Goal: Information Seeking & Learning: Learn about a topic

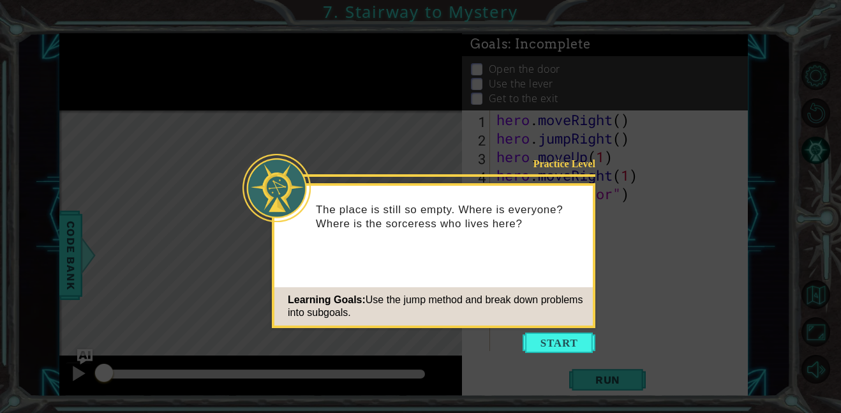
click at [568, 354] on icon at bounding box center [420, 206] width 841 height 413
click at [553, 354] on icon at bounding box center [420, 206] width 841 height 413
click at [555, 335] on button "Start" at bounding box center [559, 343] width 73 height 20
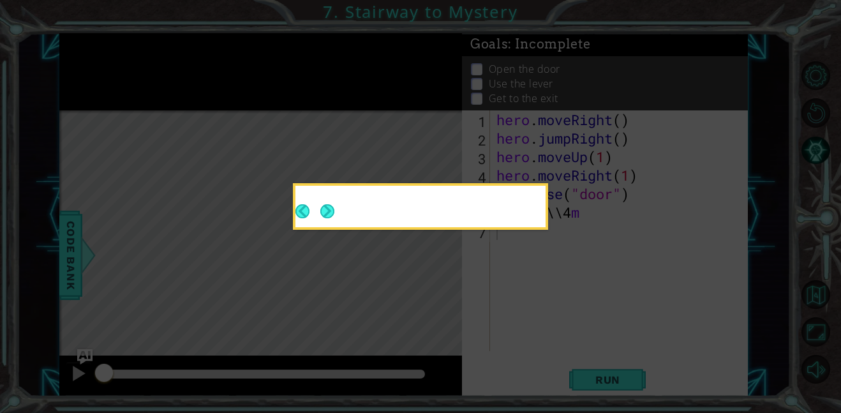
click at [559, 349] on icon at bounding box center [420, 206] width 841 height 413
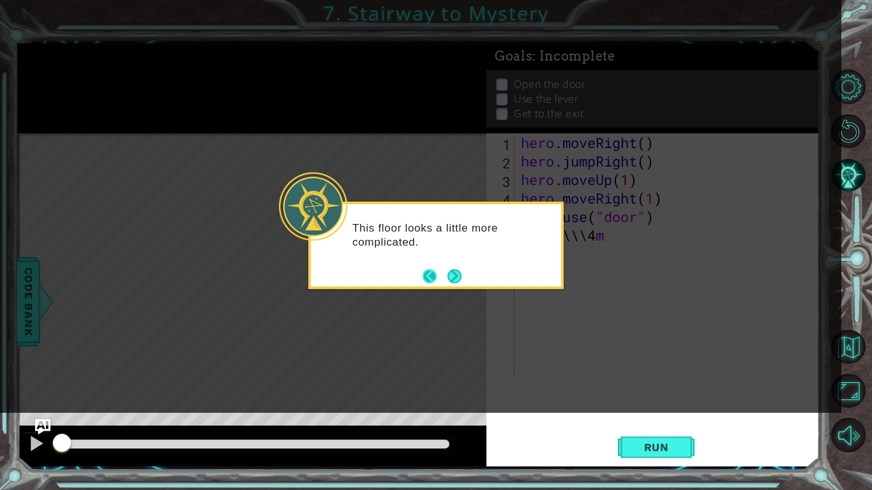
click at [445, 278] on button "Back" at bounding box center [435, 276] width 25 height 14
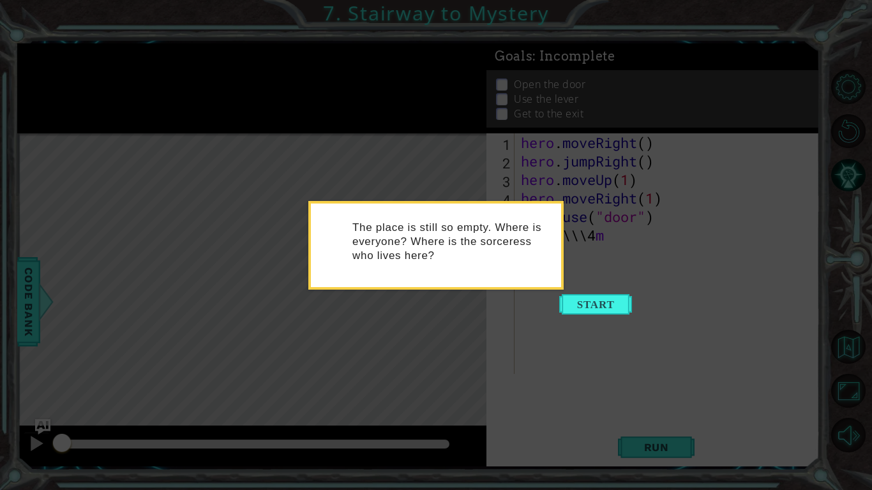
click at [455, 272] on div "The place is still so empty. Where is everyone? Where is the sorceress who live…" at bounding box center [436, 248] width 250 height 79
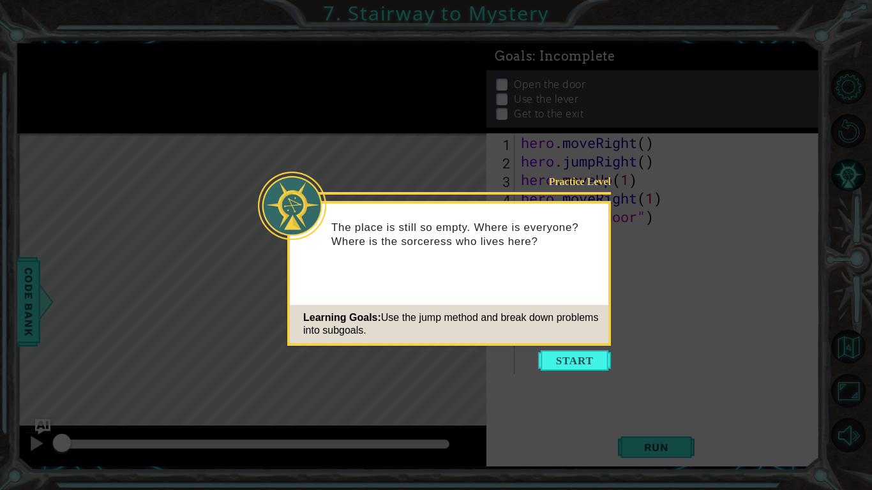
click at [446, 287] on div "Practice Level The place is still so empty. Where is everyone? Where is the sor…" at bounding box center [449, 273] width 324 height 145
click at [569, 363] on button "Start" at bounding box center [574, 361] width 73 height 20
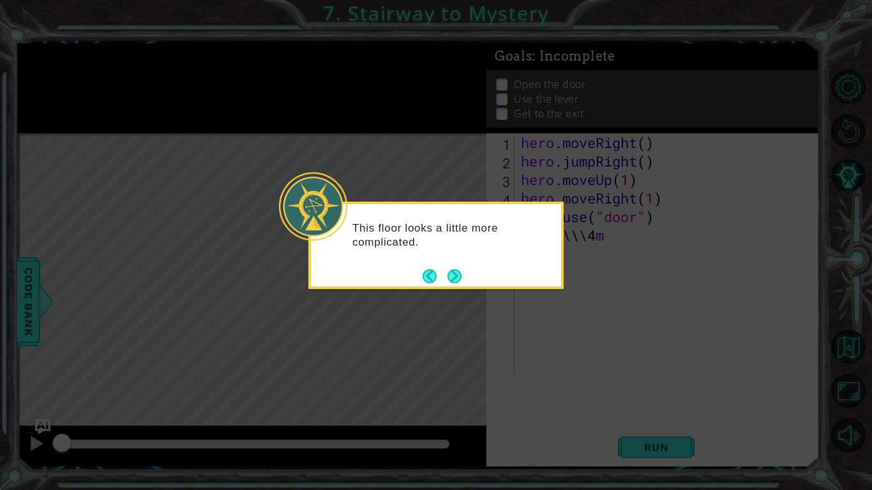
click at [450, 289] on icon at bounding box center [436, 245] width 872 height 490
click at [450, 286] on div "This floor looks a little more complicated." at bounding box center [435, 245] width 255 height 87
click at [441, 278] on button "Back" at bounding box center [435, 276] width 25 height 14
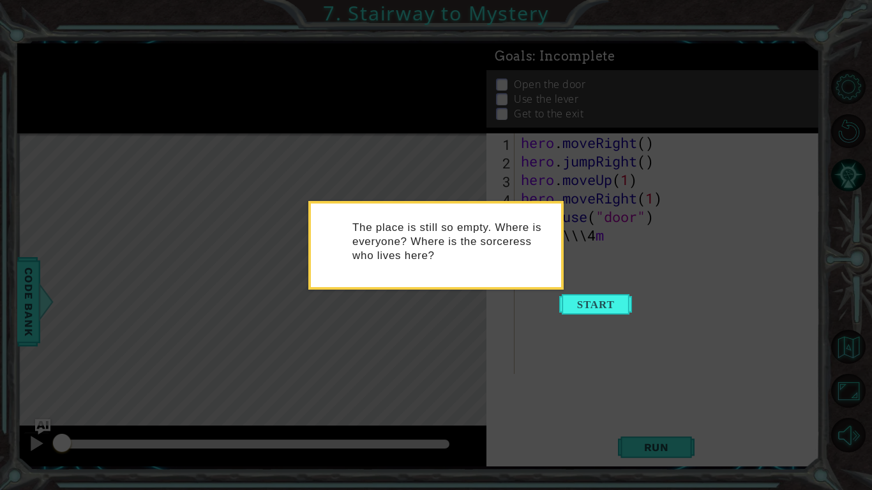
click at [439, 271] on div "The place is still so empty. Where is everyone? Where is the sorceress who live…" at bounding box center [436, 248] width 250 height 79
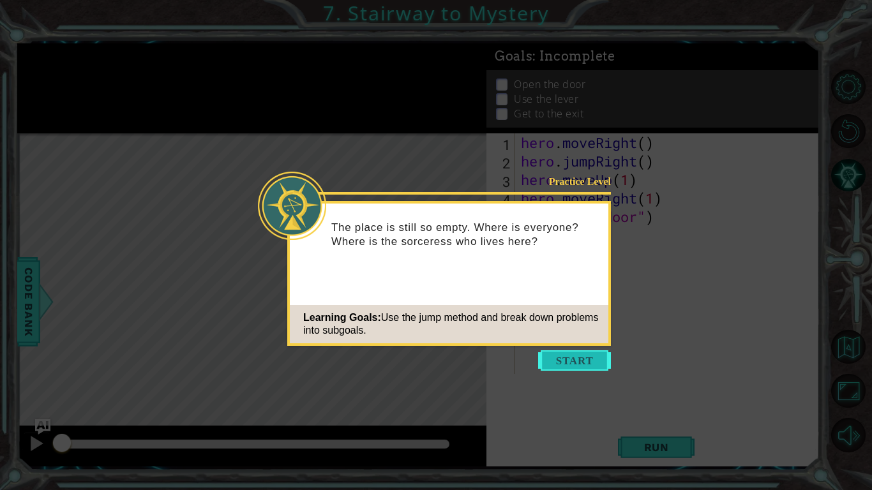
click at [579, 366] on button "Start" at bounding box center [574, 361] width 73 height 20
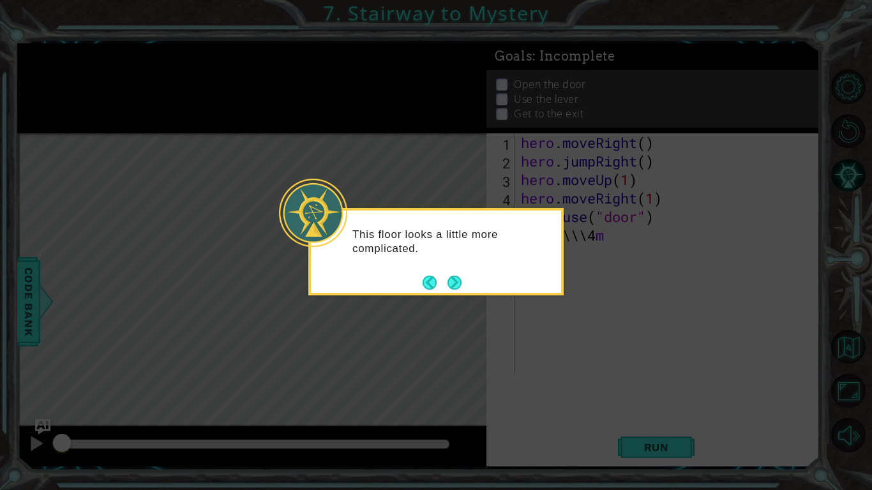
click at [472, 271] on div "This floor looks a little more complicated." at bounding box center [436, 248] width 250 height 64
click at [452, 286] on button "Next" at bounding box center [455, 283] width 20 height 20
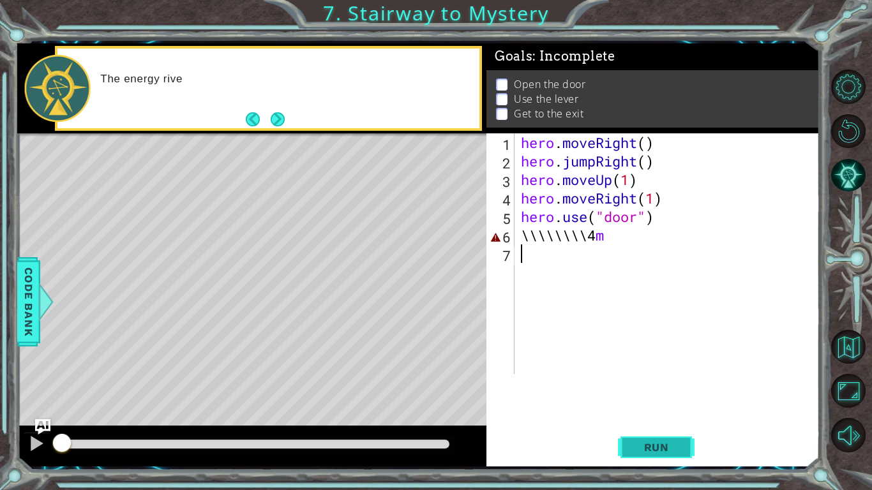
click at [644, 412] on button "Run" at bounding box center [656, 447] width 77 height 33
click at [647, 412] on button "Run" at bounding box center [656, 447] width 77 height 33
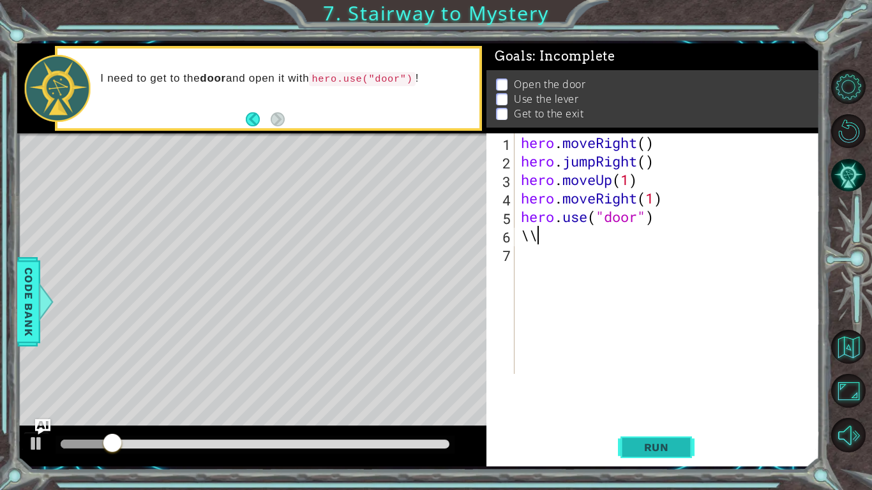
type textarea "\"
click at [676, 412] on span "Run" at bounding box center [656, 447] width 50 height 13
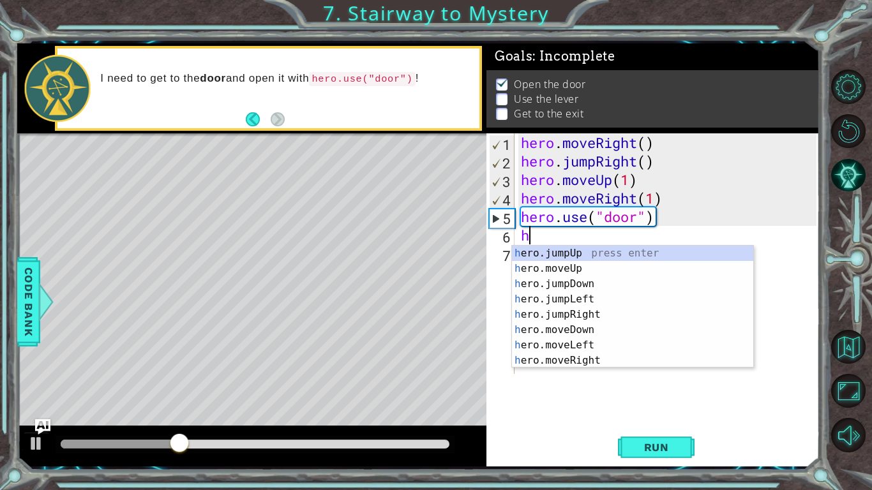
type textarea "he"
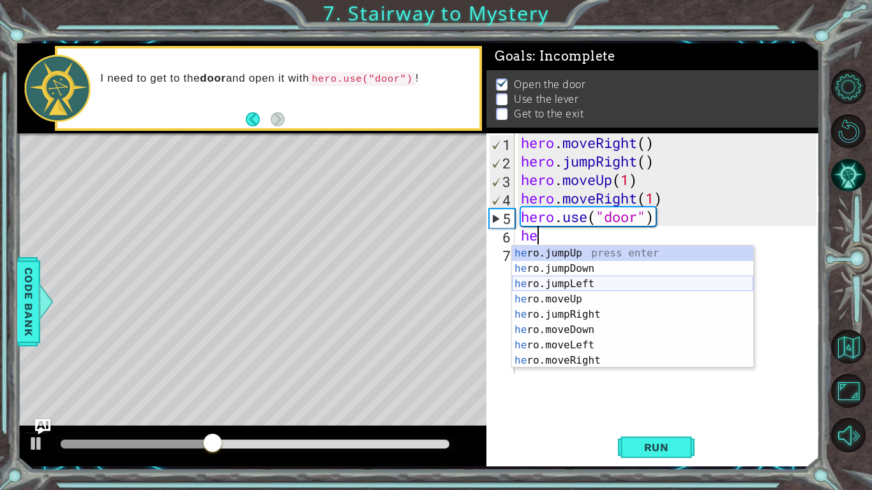
click at [594, 287] on div "he ro.jumpUp press enter he ro.jumpDown press enter he ro.jumpLeft press enter …" at bounding box center [632, 322] width 241 height 153
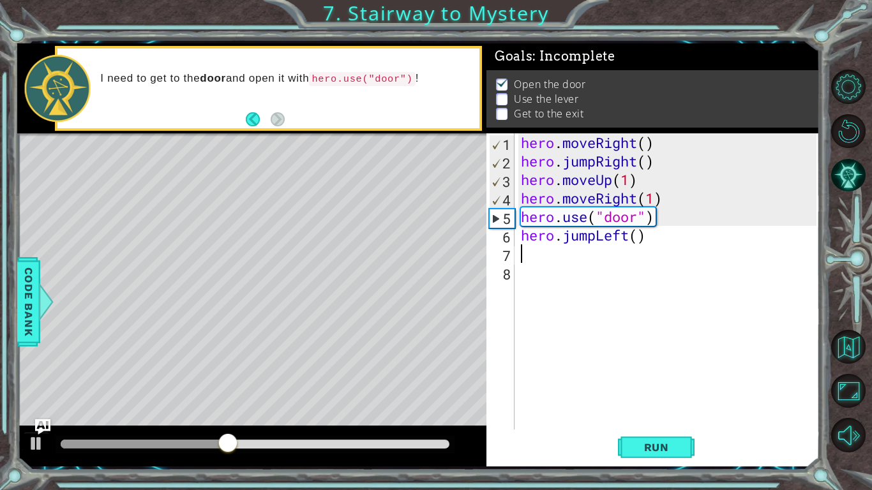
click at [624, 243] on div "hero . moveRight ( ) hero . jumpRight ( ) hero . moveUp ( 1 ) hero . moveRight …" at bounding box center [670, 299] width 305 height 333
click at [630, 238] on div "hero . moveRight ( ) hero . jumpRight ( ) hero . moveUp ( 1 ) hero . moveRight …" at bounding box center [670, 299] width 305 height 333
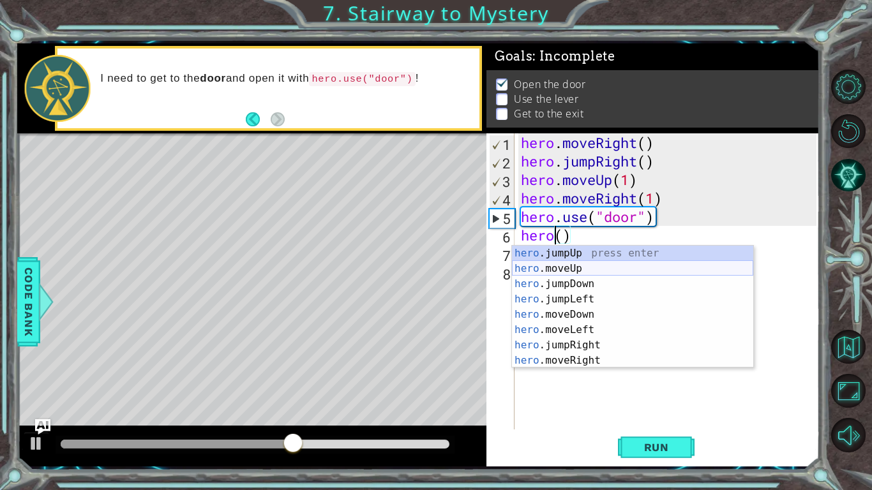
click at [613, 269] on div "hero .jumpUp press enter hero .moveUp press enter hero .jumpDown press enter he…" at bounding box center [632, 322] width 241 height 153
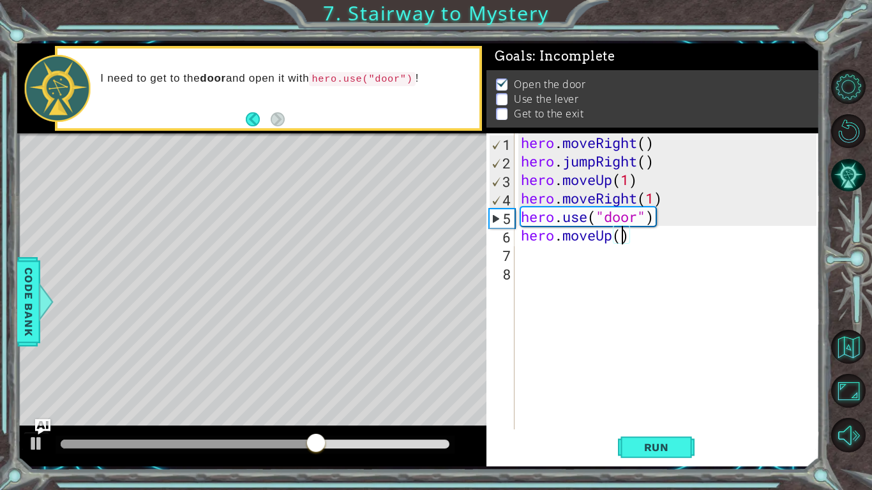
type textarea "hero.moveUp(2)"
click at [568, 260] on div "hero . moveRight ( ) hero . jumpRight ( ) hero . moveUp ( 1 ) hero . moveRight …" at bounding box center [670, 299] width 305 height 333
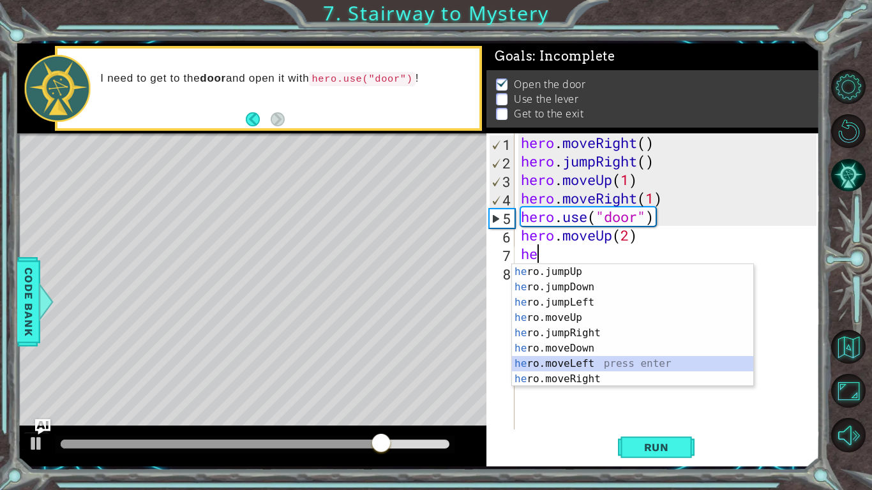
click at [572, 359] on div "he ro.jumpUp press enter he ro.jumpDown press enter he ro.jumpLeft press enter …" at bounding box center [632, 340] width 241 height 153
type textarea "hero.moveLeft(1)"
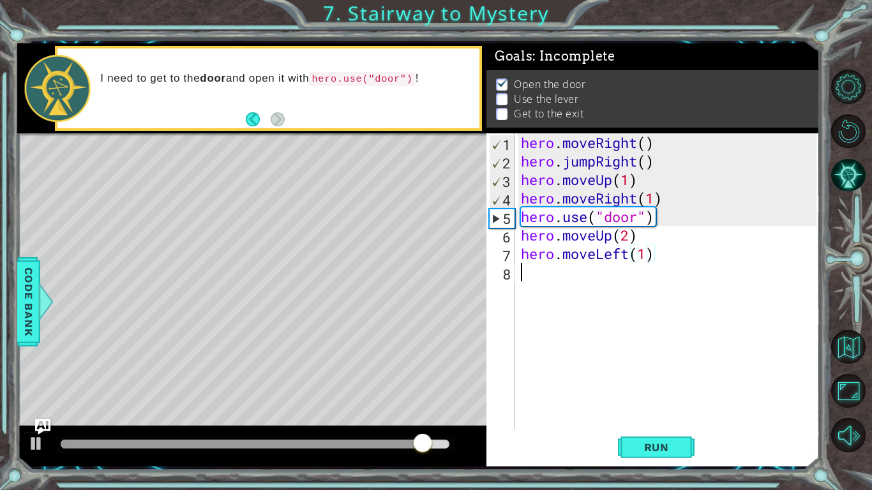
click at [605, 275] on div "hero . moveRight ( ) hero . jumpRight ( ) hero . moveUp ( 1 ) hero . moveRight …" at bounding box center [670, 299] width 305 height 333
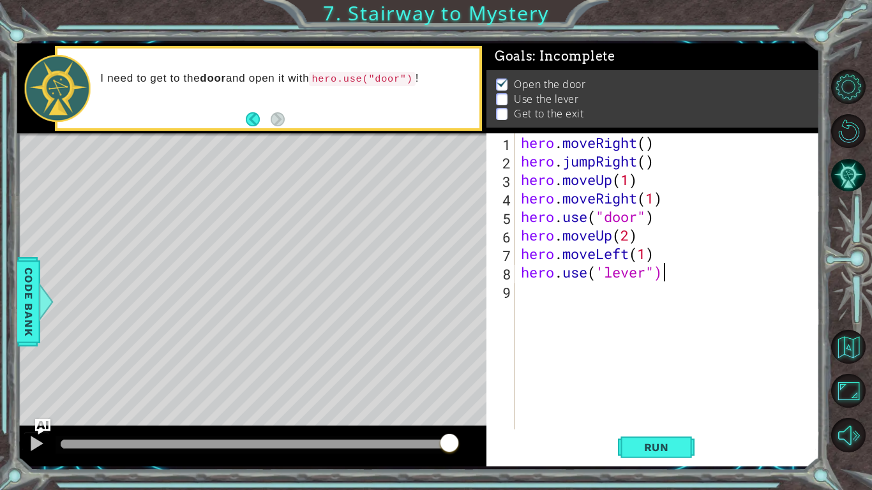
scroll to position [0, 6]
click at [605, 273] on div "hero . moveRight ( ) hero . jumpRight ( ) hero . moveUp ( 1 ) hero . moveRight …" at bounding box center [670, 299] width 305 height 333
type textarea "hero.use("lever")"
click at [571, 287] on div "hero . moveRight ( ) hero . jumpRight ( ) hero . moveUp ( 1 ) hero . moveRight …" at bounding box center [670, 299] width 305 height 333
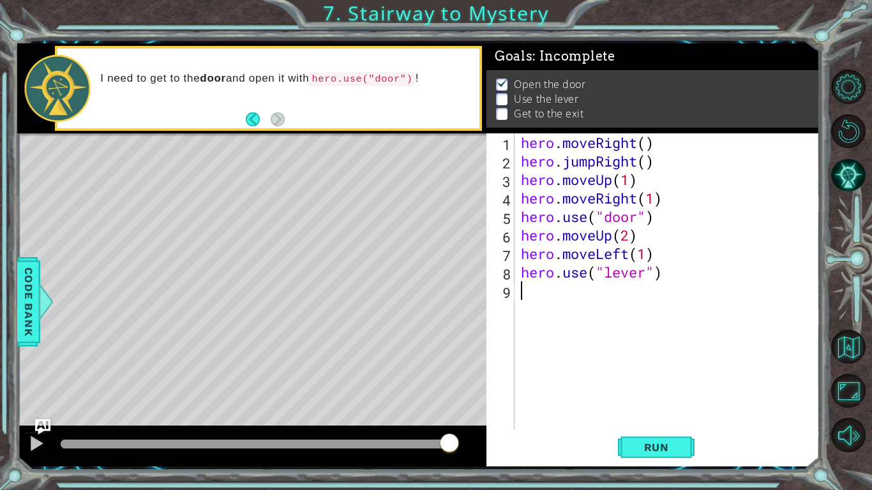
scroll to position [0, 0]
click at [652, 412] on span "Run" at bounding box center [656, 447] width 50 height 13
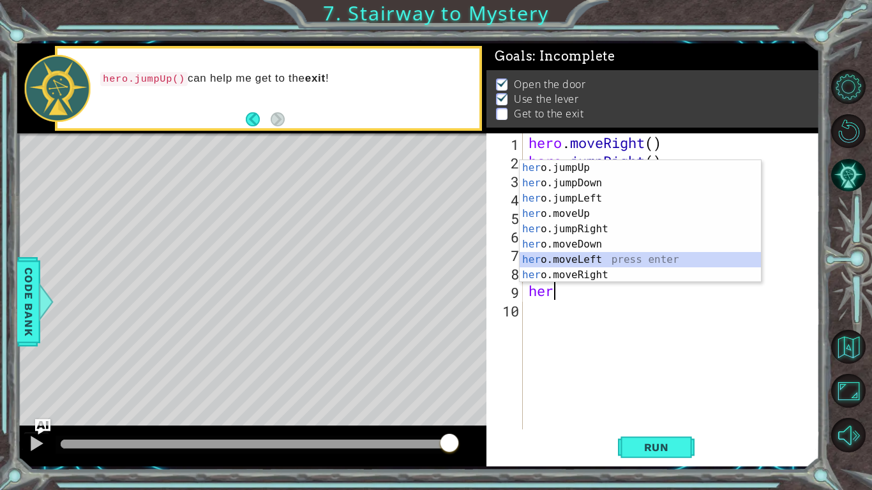
click at [572, 259] on div "her o.jumpUp press enter her o.jumpDown press enter her o.jumpLeft press enter …" at bounding box center [640, 236] width 241 height 153
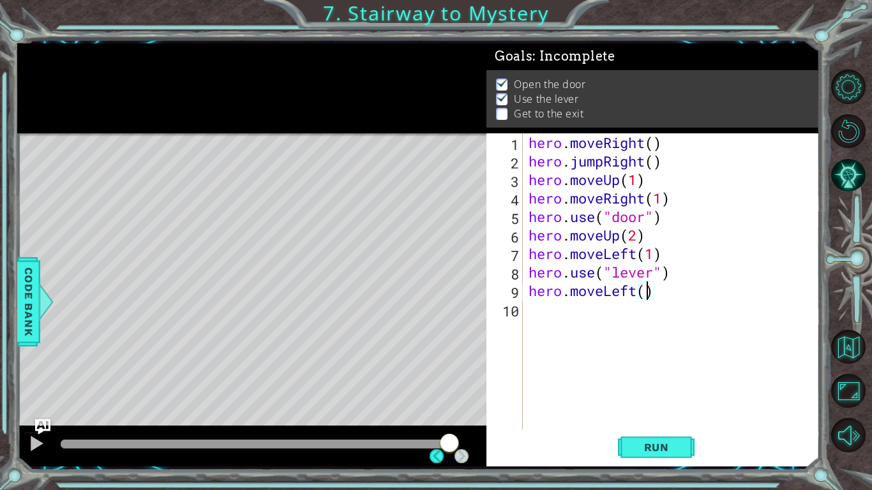
click at [232, 303] on div "Level Map" at bounding box center [312, 321] width 590 height 376
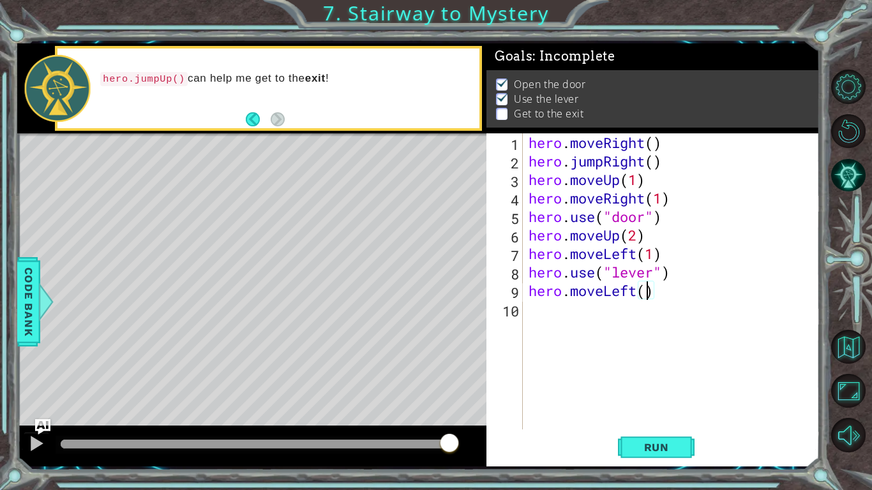
click at [643, 292] on div "hero . moveRight ( ) hero . jumpRight ( ) hero . moveUp ( 1 ) hero . moveRight …" at bounding box center [674, 299] width 297 height 333
type textarea "hero.moveLeft(2)"
click at [563, 302] on div "hero . moveRight ( ) hero . jumpRight ( ) hero . moveUp ( 1 ) hero . moveRight …" at bounding box center [674, 299] width 297 height 333
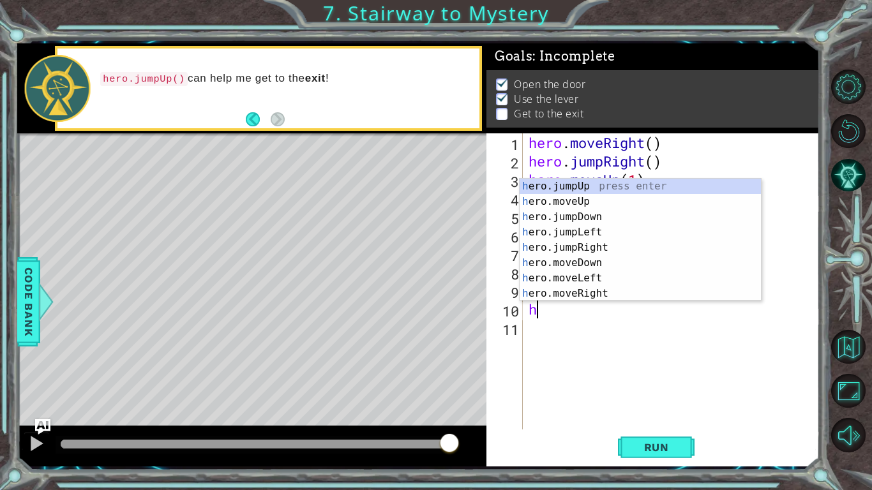
type textarea "he"
click at [598, 185] on div "he ro.jumpUp press enter he ro.jumpDown press enter he ro.jumpLeft press enter …" at bounding box center [640, 255] width 241 height 153
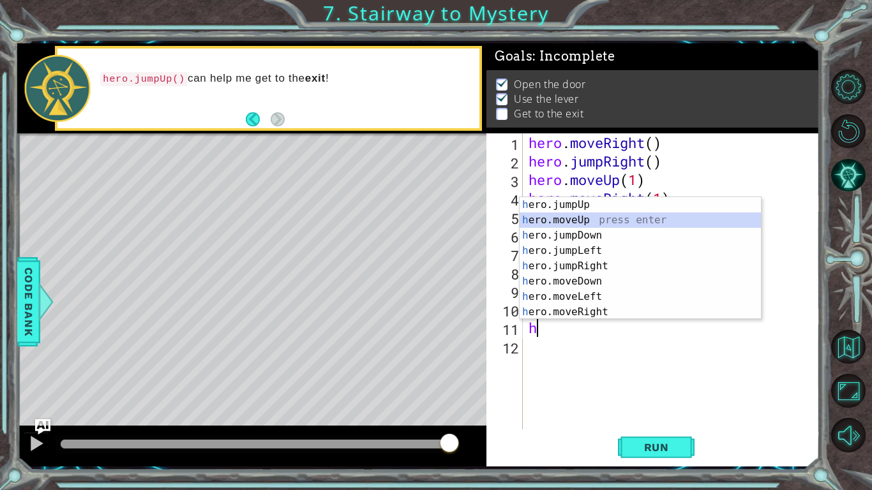
click at [561, 223] on div "h ero.jumpUp press enter h ero.moveUp press enter h ero.jumpDown press enter h …" at bounding box center [640, 273] width 241 height 153
type textarea "hero.moveUp(1)"
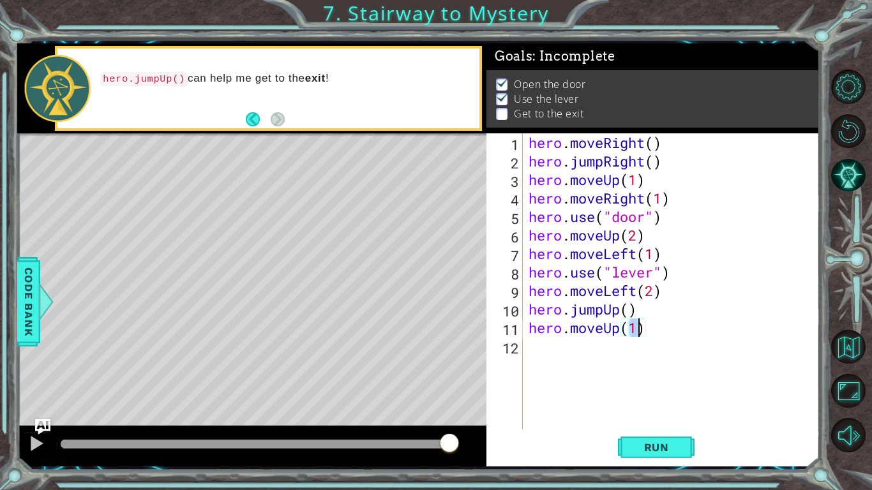
click at [614, 370] on div "hero . moveRight ( ) hero . jumpRight ( ) hero . moveUp ( 1 ) hero . moveRight …" at bounding box center [674, 299] width 297 height 333
click at [615, 326] on div "hero . moveRight ( ) hero . jumpRight ( ) hero . moveUp ( 1 ) hero . moveRight …" at bounding box center [674, 299] width 297 height 333
click at [621, 328] on div "hero . moveRight ( ) hero . jumpRight ( ) hero . moveUp ( 1 ) hero . moveRight …" at bounding box center [674, 299] width 297 height 333
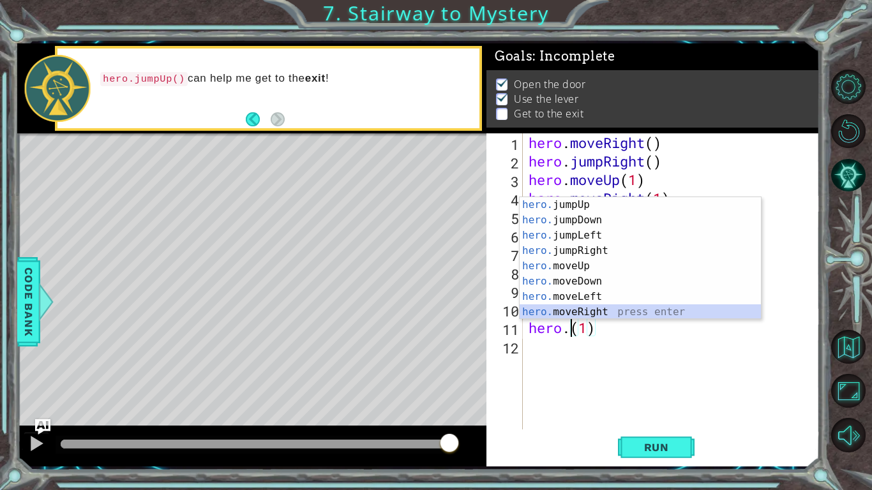
click at [598, 312] on div "hero. jumpUp press enter hero. jumpDown press enter hero. jumpLeft press enter …" at bounding box center [640, 273] width 241 height 153
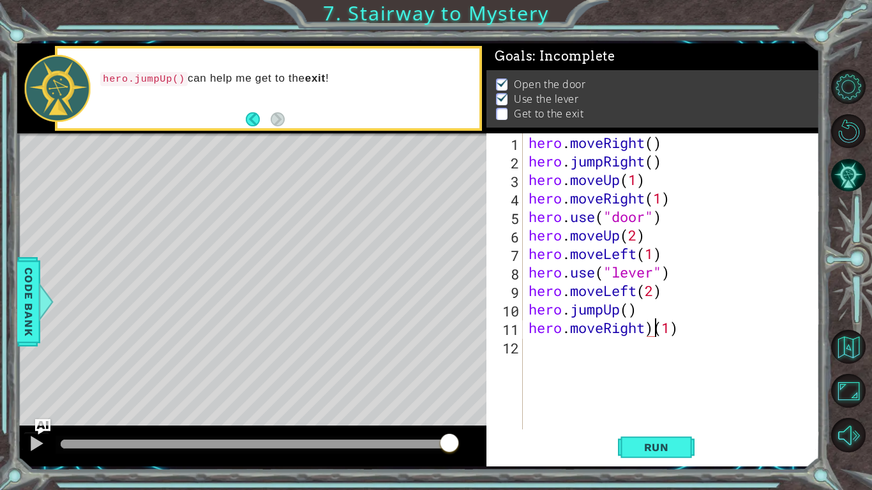
click at [657, 326] on div "hero . moveRight ( ) hero . jumpRight ( ) hero . moveUp ( 1 ) hero . moveRight …" at bounding box center [674, 299] width 297 height 333
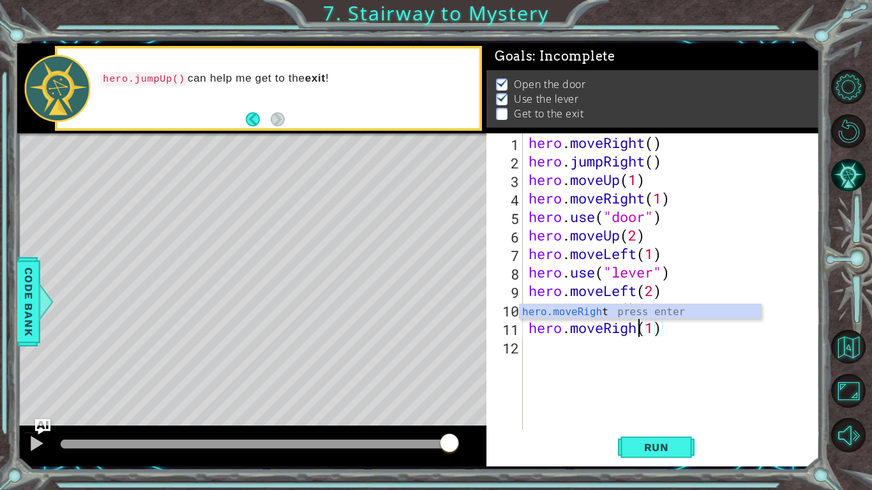
scroll to position [0, 5]
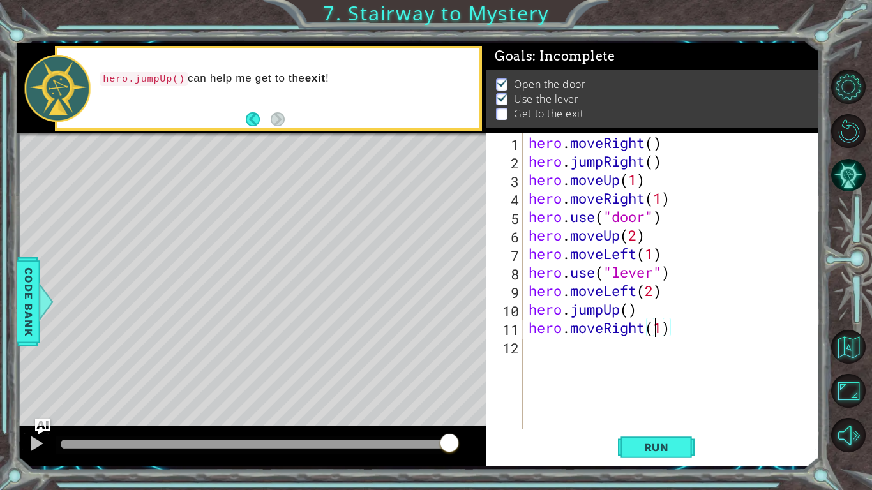
click at [658, 331] on div "hero . moveRight ( ) hero . jumpRight ( ) hero . moveUp ( 1 ) hero . moveRight …" at bounding box center [674, 299] width 297 height 333
click at [660, 331] on div "hero . moveRight ( ) hero . jumpRight ( ) hero . moveUp ( 1 ) hero . moveRight …" at bounding box center [674, 299] width 297 height 333
type textarea "hero.moveRight(2)"
click at [662, 412] on span "Run" at bounding box center [656, 447] width 50 height 13
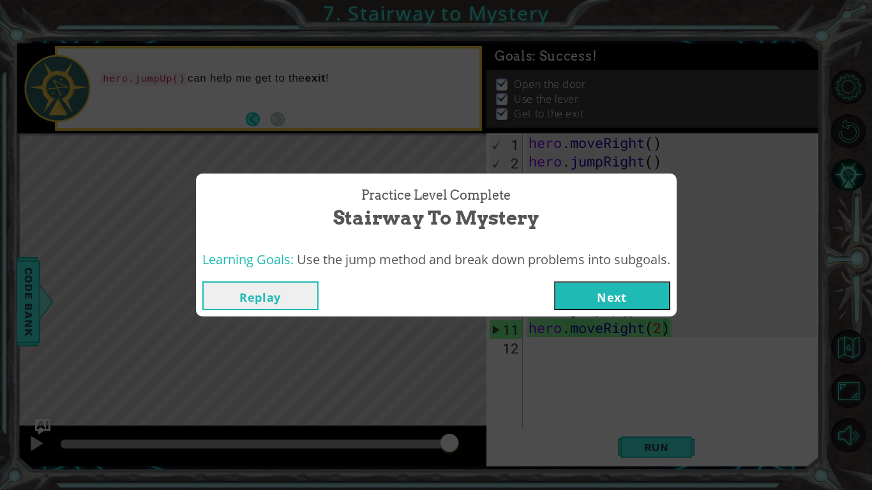
click at [627, 289] on button "Next" at bounding box center [612, 296] width 116 height 29
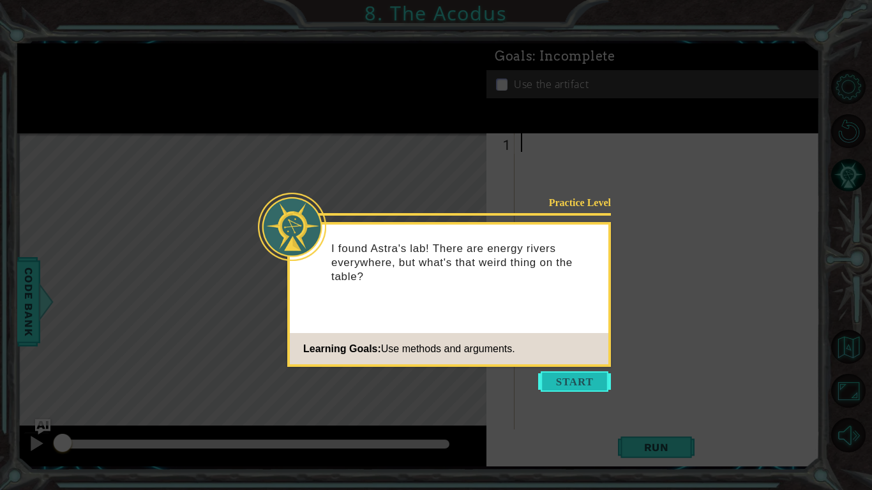
click at [573, 373] on button "Start" at bounding box center [574, 382] width 73 height 20
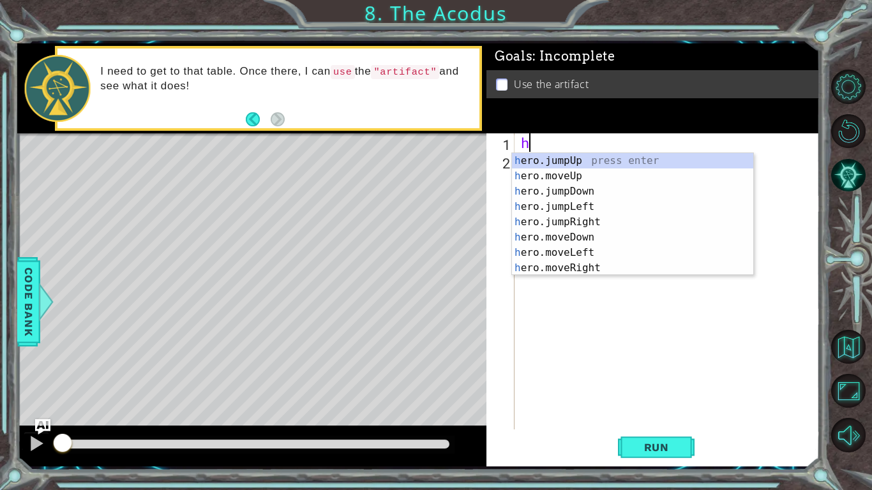
type textarea "he"
click at [585, 156] on div "he ro.jumpUp press enter he ro.jumpDown press enter he ro.jumpLeft press enter …" at bounding box center [632, 229] width 241 height 153
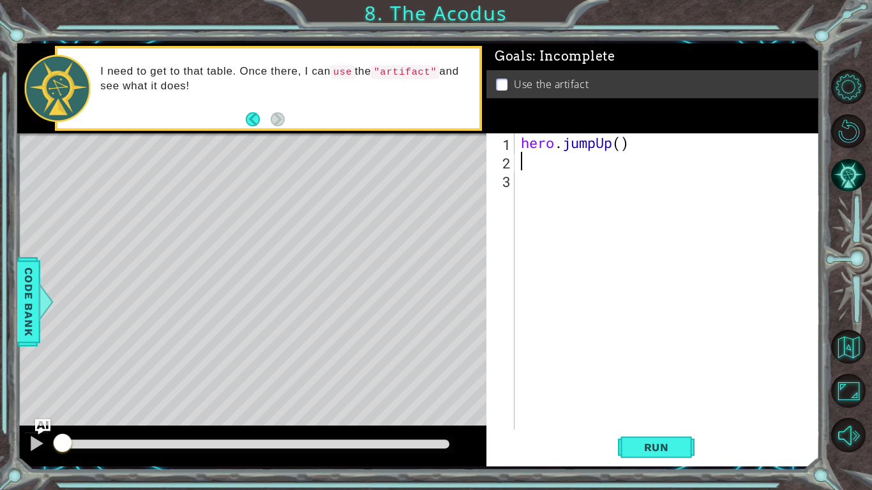
click at [621, 155] on div "hero . jumpUp ( )" at bounding box center [670, 299] width 305 height 333
click at [623, 147] on div "hero . jumpUp ( )" at bounding box center [670, 299] width 305 height 333
click at [615, 149] on div "hero . jumpUp ( )" at bounding box center [670, 299] width 305 height 333
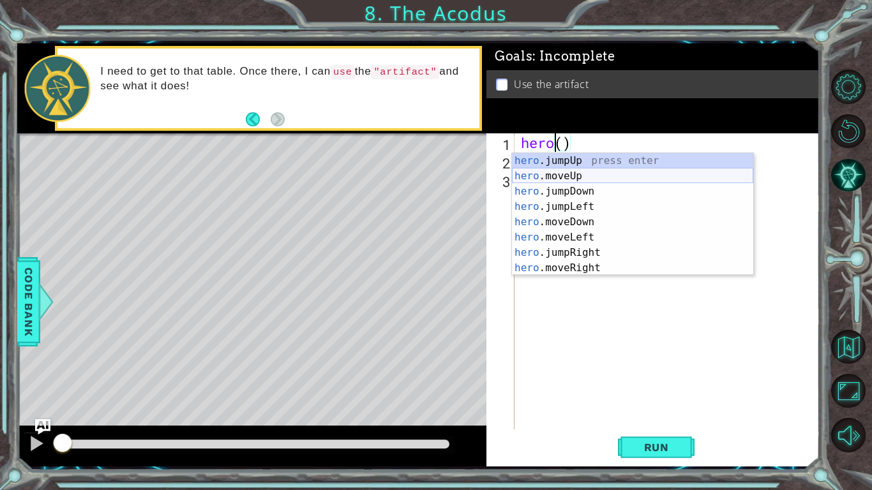
click at [584, 172] on div "hero .jumpUp press enter hero .moveUp press enter hero .jumpDown press enter he…" at bounding box center [632, 229] width 241 height 153
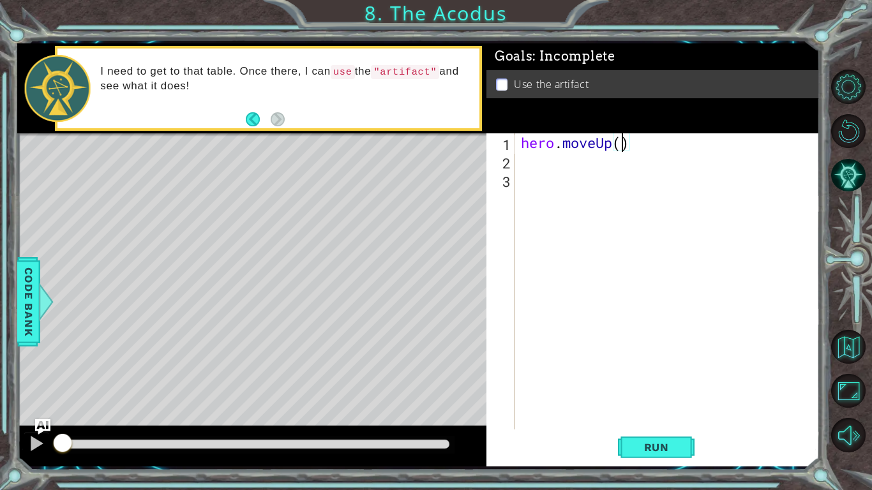
type textarea "hero.moveUp(2)"
click at [552, 163] on div "hero . moveUp ( 2 )" at bounding box center [670, 299] width 305 height 333
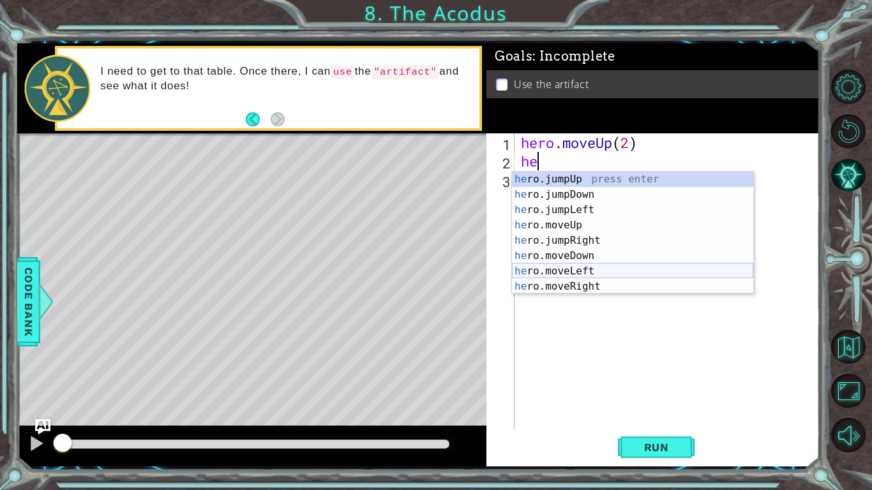
click at [567, 274] on div "he ro.jumpUp press enter he ro.jumpDown press enter he ro.jumpLeft press enter …" at bounding box center [632, 248] width 241 height 153
type textarea "hero.moveLeft(1)"
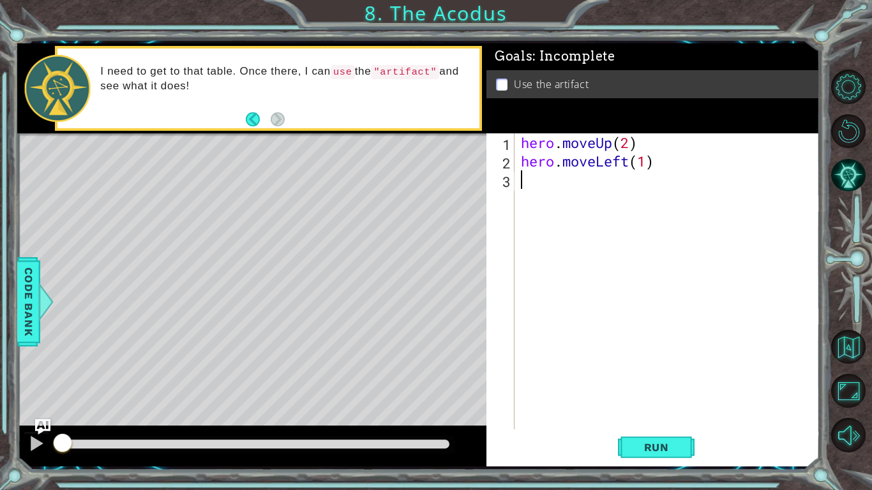
click at [616, 199] on div "hero . moveUp ( 2 ) hero . moveLeft ( 1 )" at bounding box center [670, 299] width 305 height 333
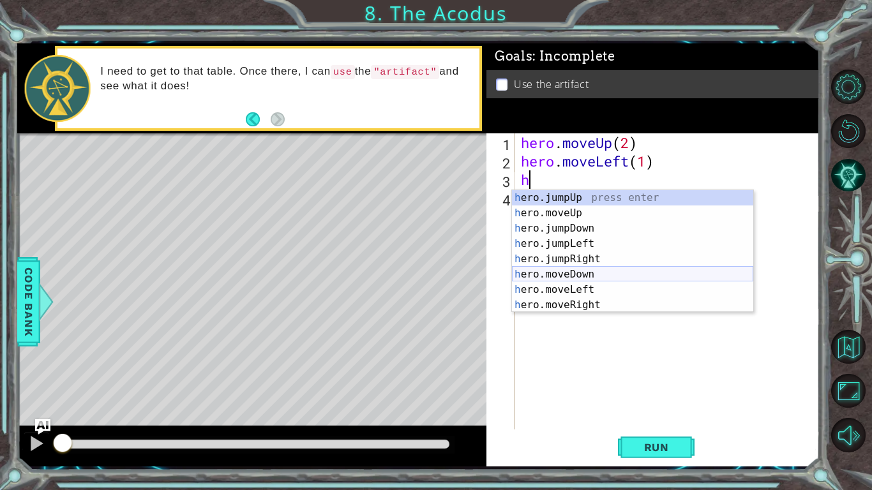
click at [589, 276] on div "h ero.jumpUp press enter h ero.moveUp press enter h ero.jumpDown press enter h …" at bounding box center [632, 266] width 241 height 153
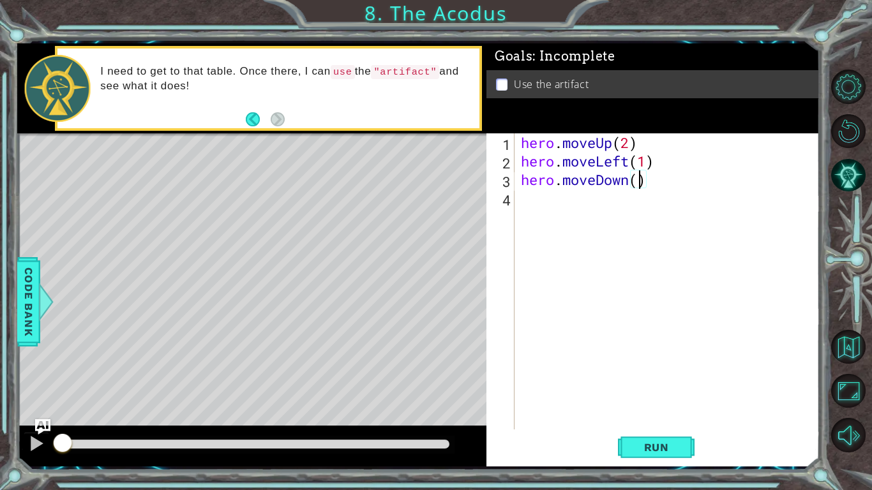
type textarea "hero.moveDown(2)"
click at [582, 203] on div "hero . moveUp ( 2 ) hero . moveLeft ( 1 ) hero . moveDown ( 2 )" at bounding box center [670, 299] width 305 height 333
type textarea "he"
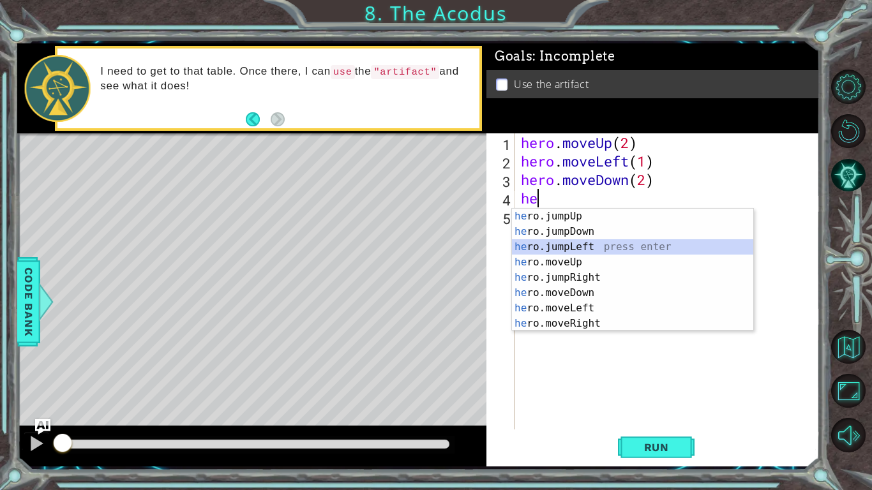
click at [607, 247] on div "he ro.jumpUp press enter he ro.jumpDown press enter he ro.jumpLeft press enter …" at bounding box center [632, 285] width 241 height 153
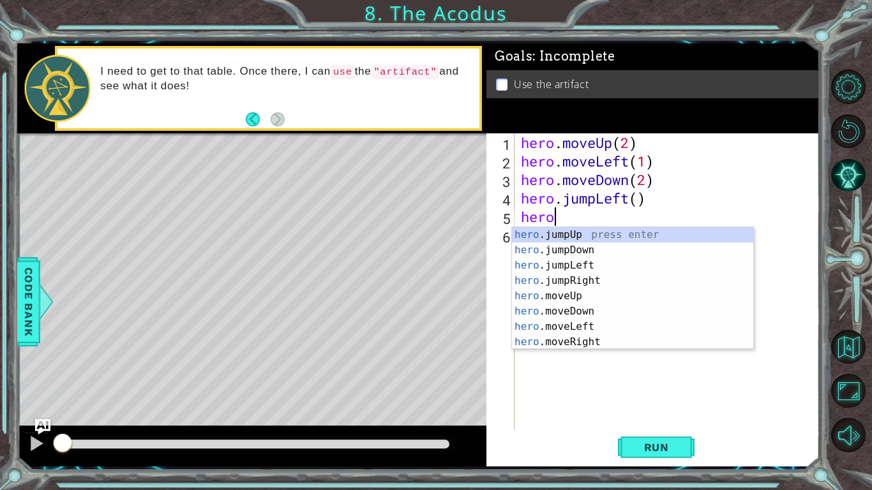
scroll to position [0, 1]
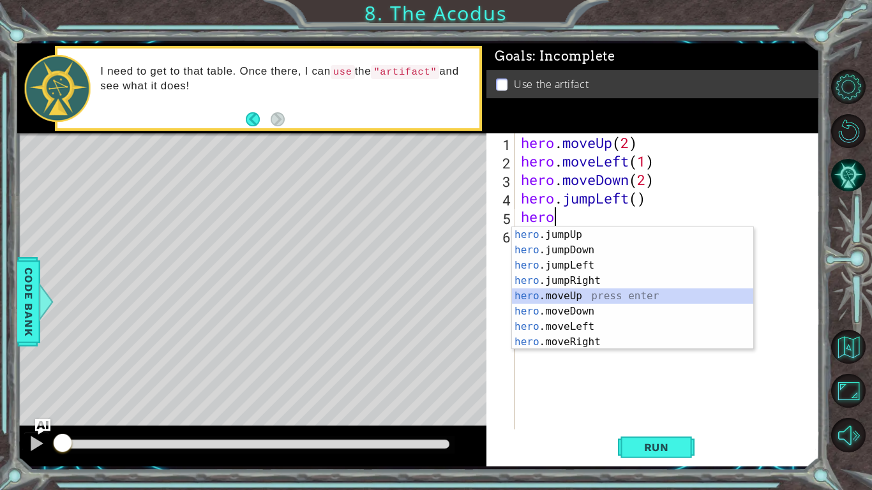
click at [584, 296] on div "hero .jumpUp press enter hero .jumpDown press enter hero .jumpLeft press enter …" at bounding box center [632, 303] width 241 height 153
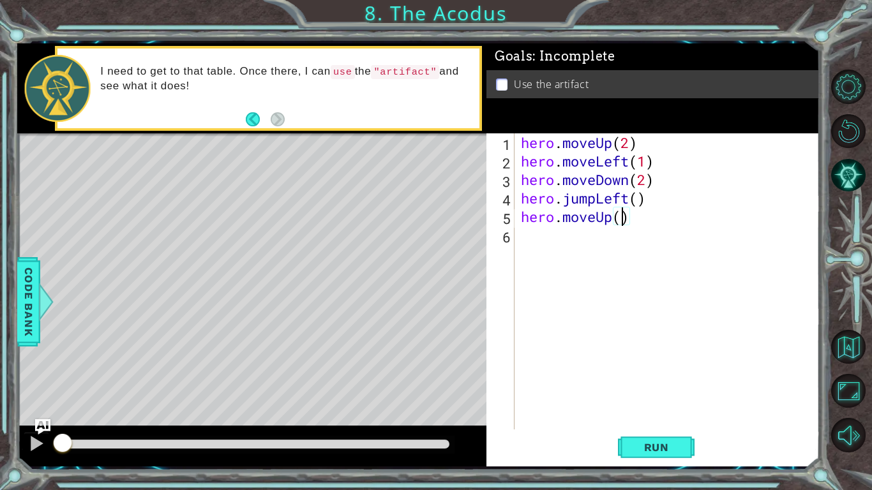
type textarea "hero.moveUp(2)"
click at [538, 241] on div "hero . moveUp ( 2 ) hero . moveLeft ( 1 ) hero . moveDown ( 2 ) hero . jumpLeft…" at bounding box center [670, 299] width 305 height 333
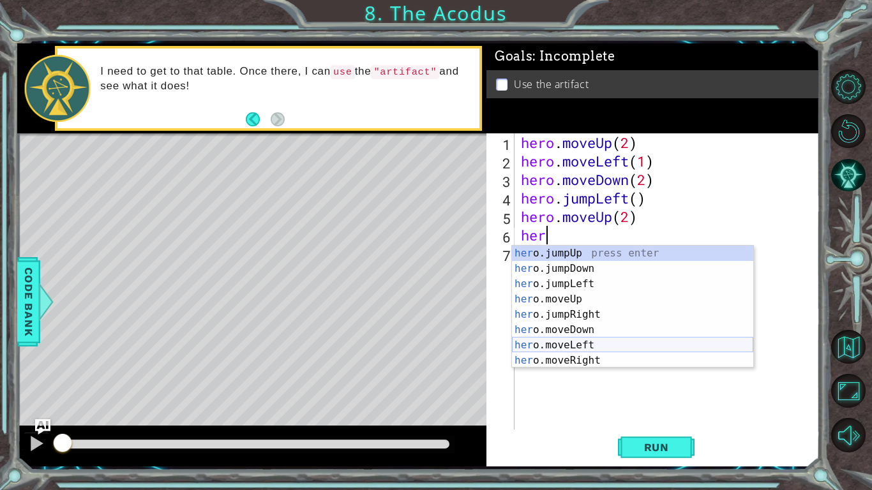
click at [599, 345] on div "her o.jumpUp press enter her o.jumpDown press enter her o.jumpLeft press enter …" at bounding box center [632, 322] width 241 height 153
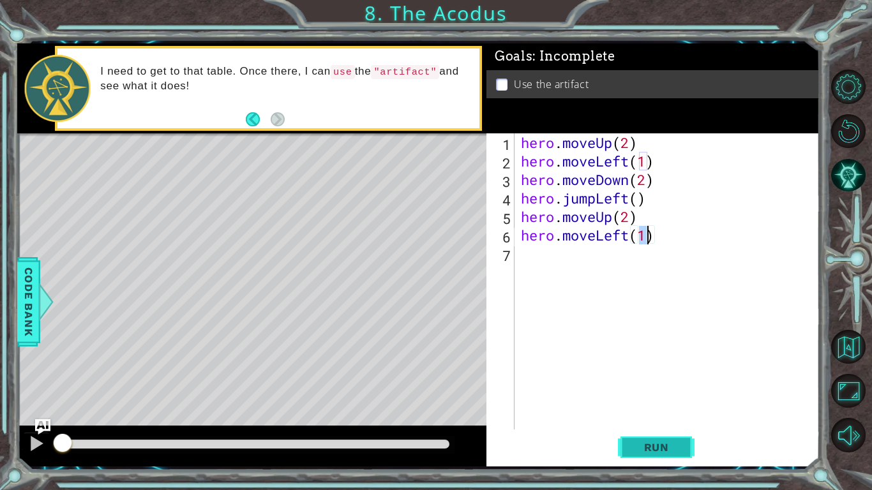
click at [647, 412] on span "Run" at bounding box center [656, 447] width 50 height 13
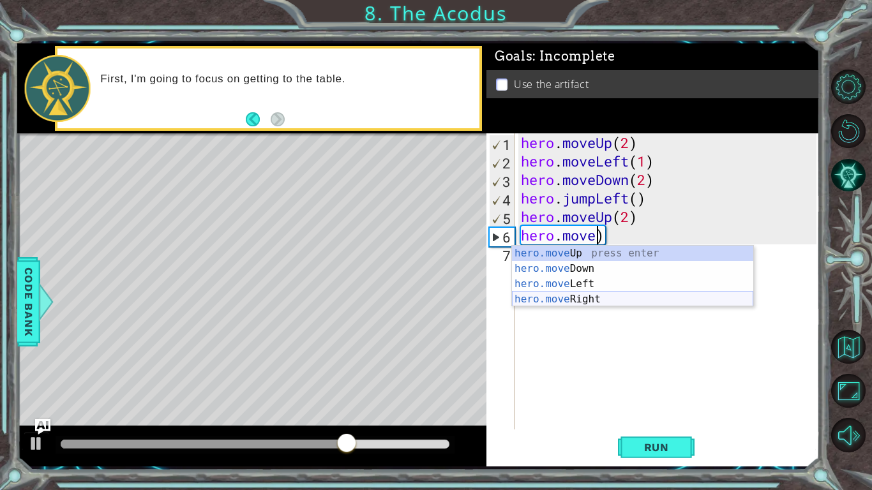
click at [637, 297] on div "hero.move Up press enter hero.move Down press enter hero.move Left press enter …" at bounding box center [632, 292] width 241 height 92
type textarea "hero.moveRight(1)"
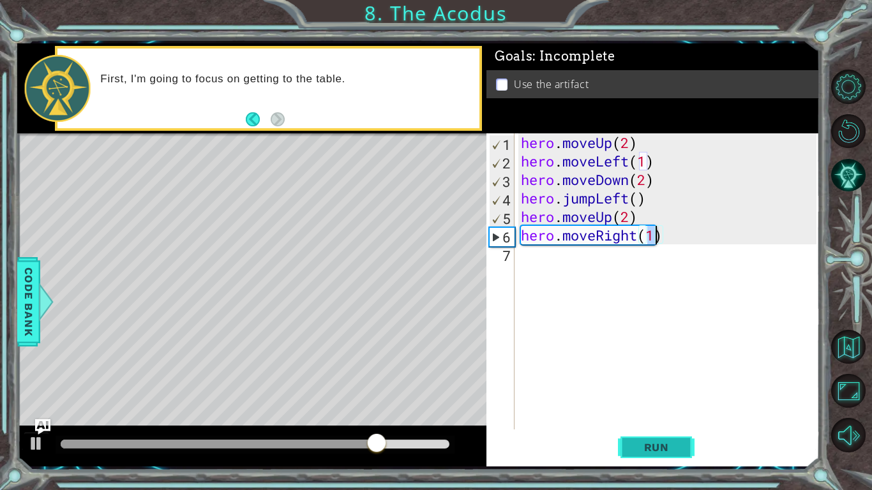
click at [637, 412] on span "Run" at bounding box center [656, 447] width 50 height 13
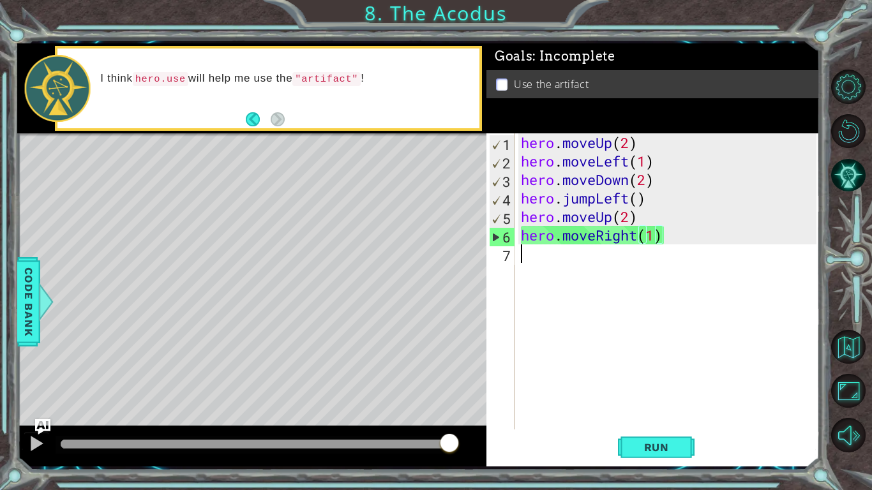
click at [601, 268] on div "hero . moveUp ( 2 ) hero . moveLeft ( 1 ) hero . moveDown ( 2 ) hero . jumpLeft…" at bounding box center [670, 299] width 305 height 333
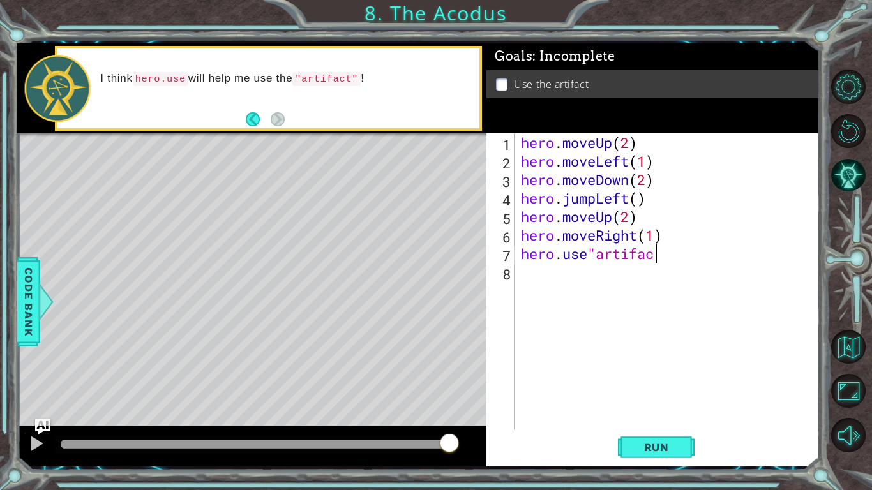
scroll to position [0, 6]
click at [640, 412] on span "Run" at bounding box center [656, 447] width 50 height 13
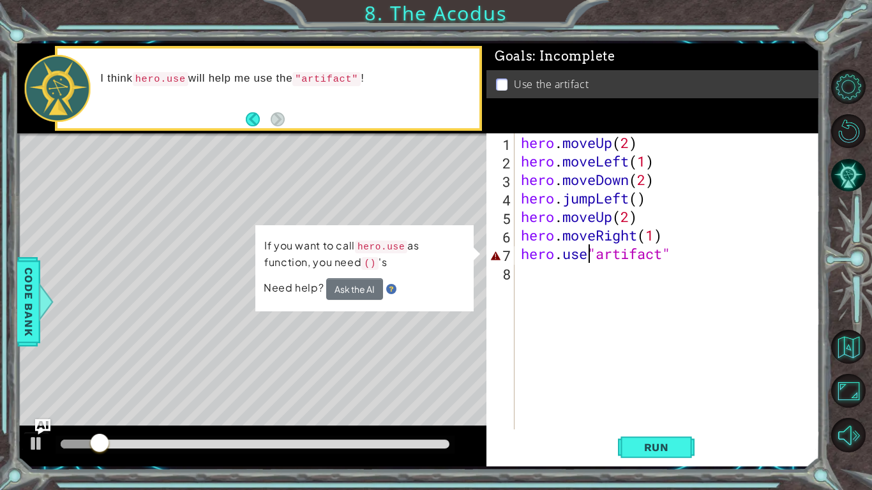
click at [591, 247] on div "hero . moveUp ( 2 ) hero . moveLeft ( 1 ) hero . moveDown ( 2 ) hero . jumpLeft…" at bounding box center [670, 299] width 305 height 333
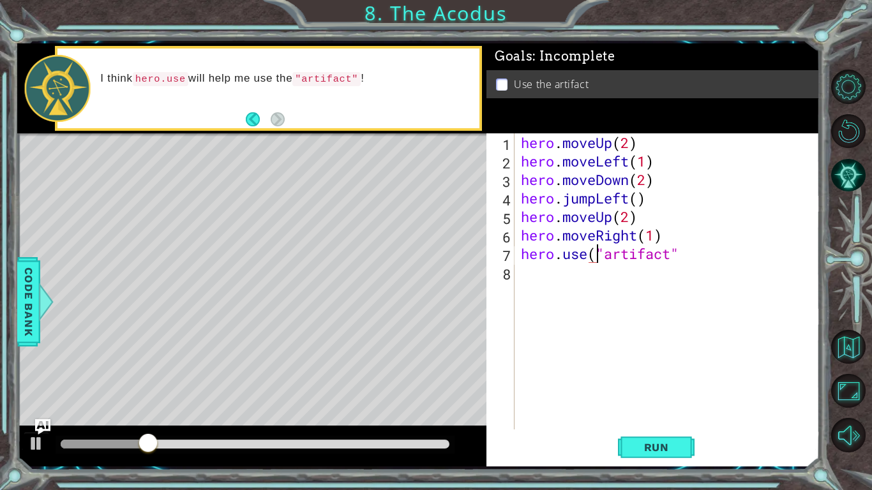
click at [696, 255] on div "hero . moveUp ( 2 ) hero . moveLeft ( 1 ) hero . moveDown ( 2 ) hero . jumpLeft…" at bounding box center [670, 299] width 305 height 333
type textarea "hero.use("artifact")"
click at [642, 412] on button "Run" at bounding box center [656, 447] width 77 height 33
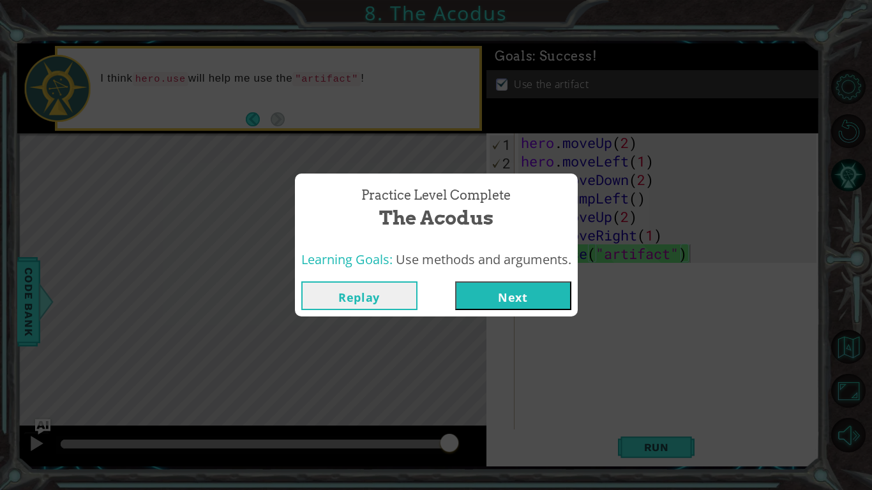
click at [556, 300] on button "Next" at bounding box center [513, 296] width 116 height 29
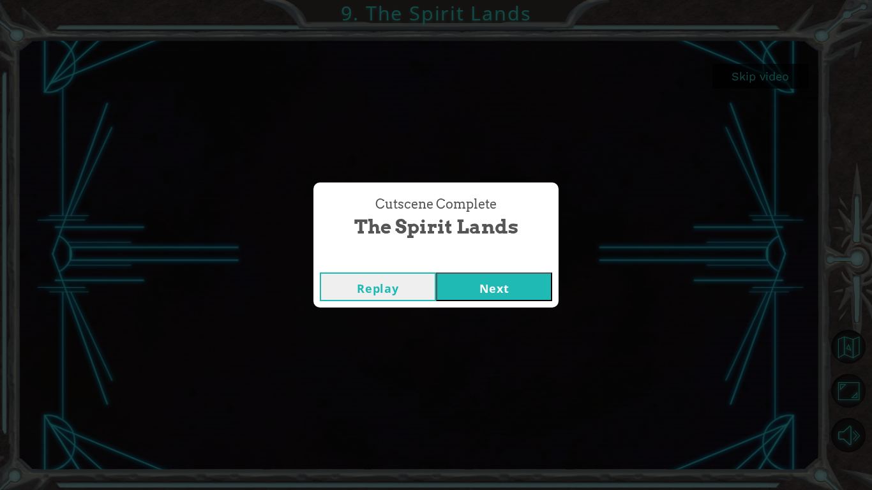
click at [488, 292] on button "Next" at bounding box center [494, 287] width 116 height 29
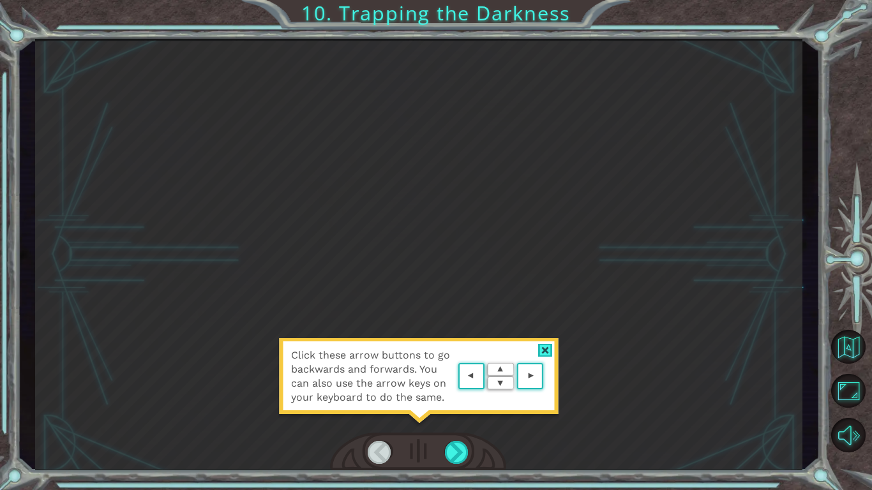
click at [546, 349] on div at bounding box center [545, 350] width 15 height 13
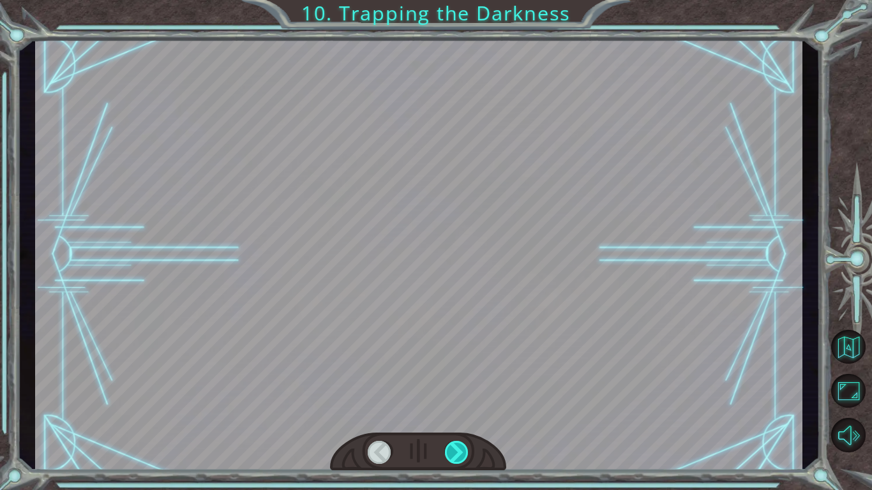
click at [461, 412] on div at bounding box center [457, 452] width 24 height 23
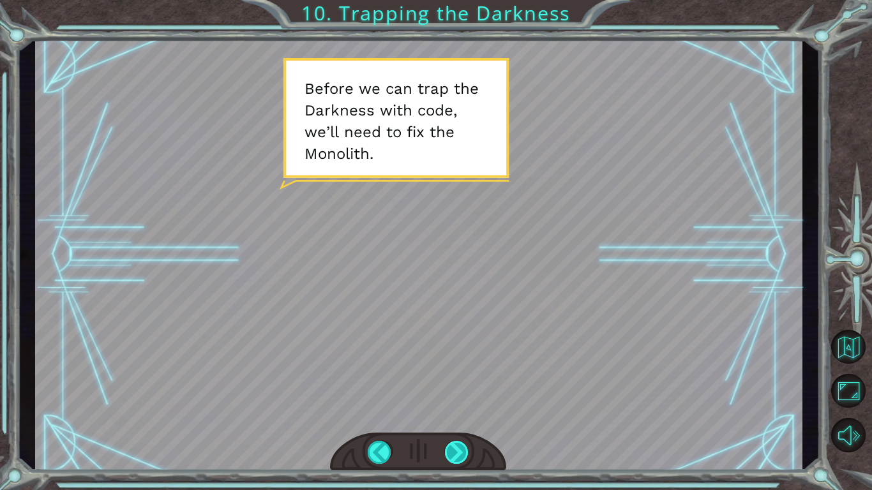
click at [461, 412] on div at bounding box center [457, 452] width 24 height 23
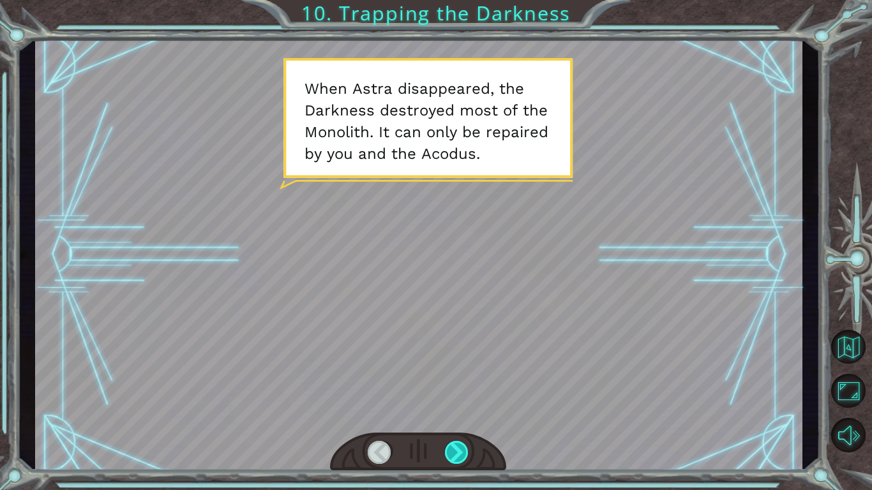
click at [461, 412] on div at bounding box center [457, 452] width 24 height 23
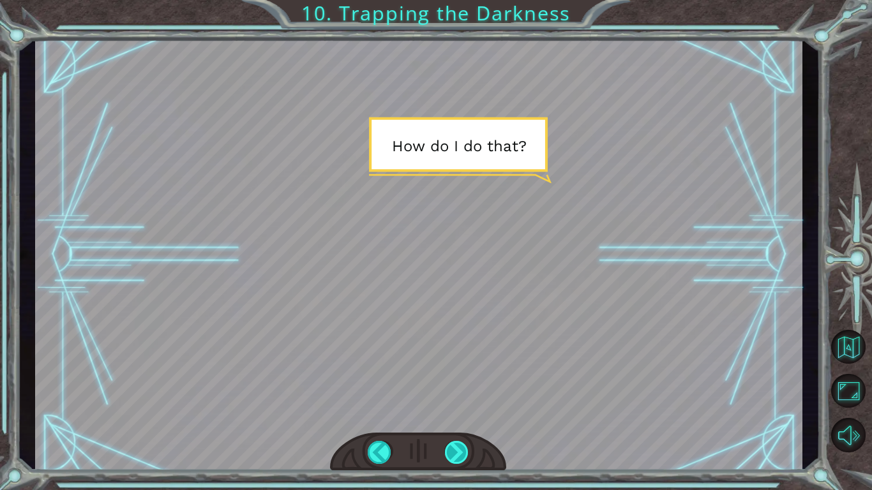
click at [461, 412] on div at bounding box center [457, 452] width 24 height 23
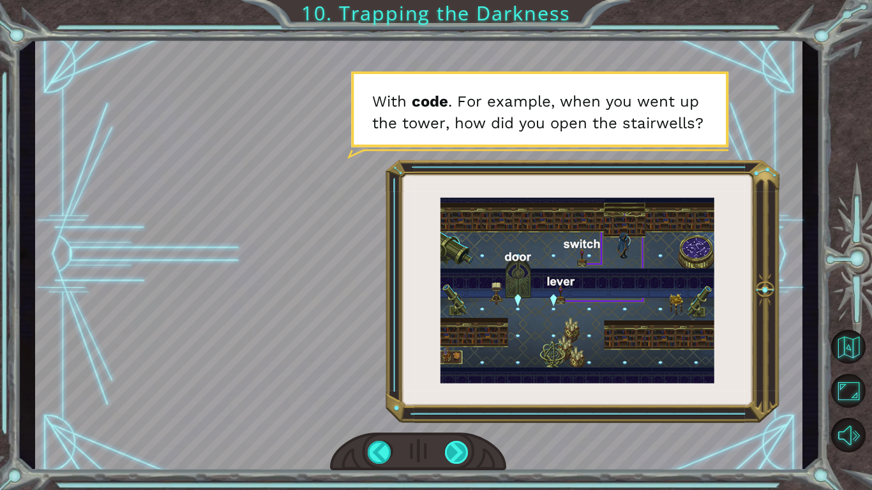
click at [456, 412] on div at bounding box center [457, 452] width 24 height 23
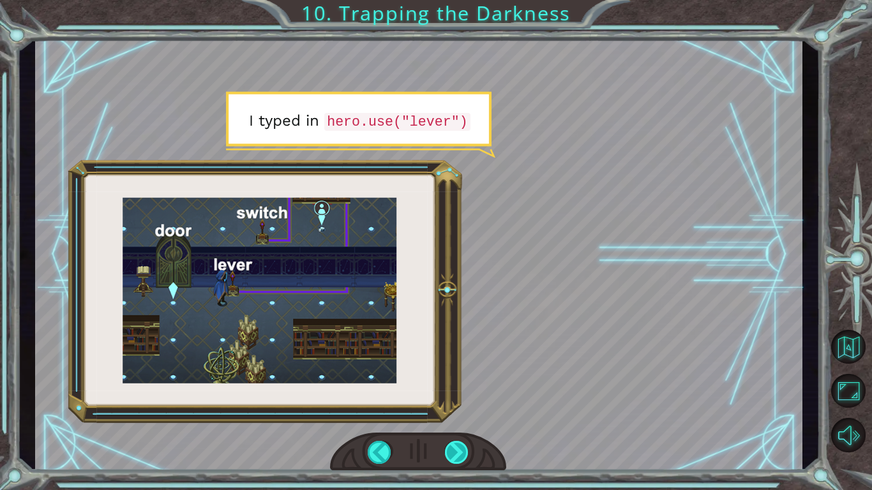
click at [456, 412] on div at bounding box center [457, 452] width 24 height 23
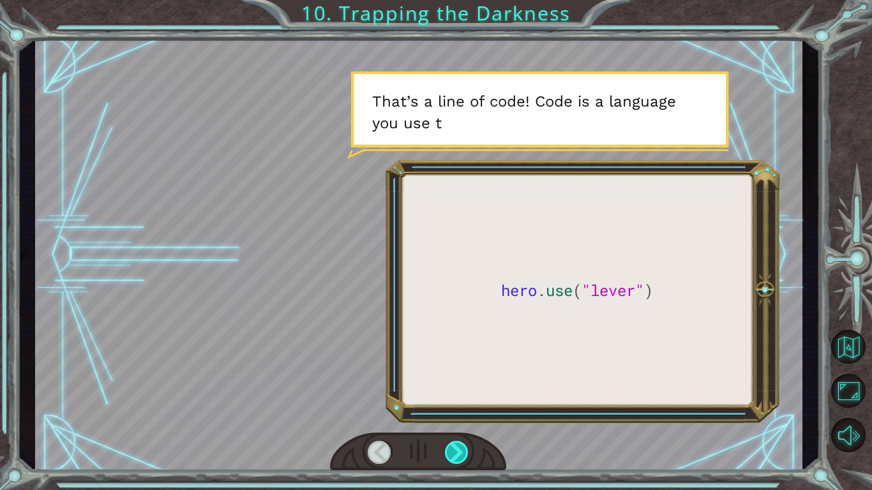
click at [456, 412] on div at bounding box center [457, 452] width 24 height 23
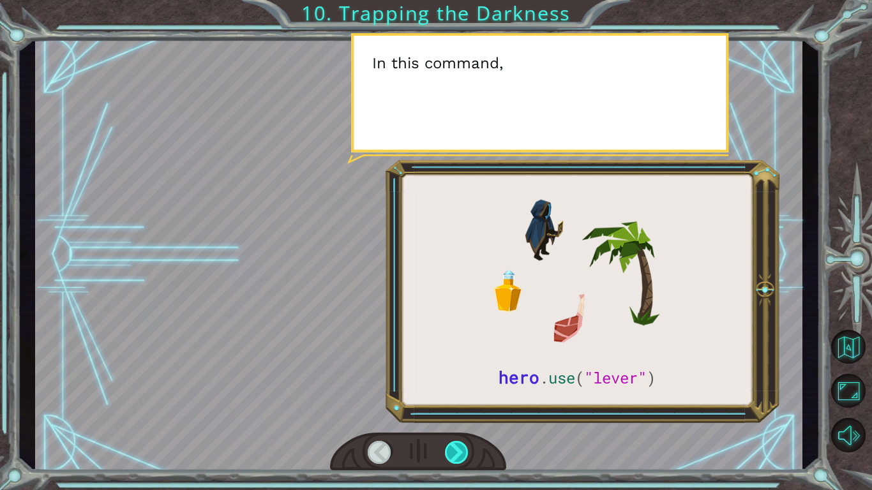
click at [456, 412] on div at bounding box center [457, 452] width 24 height 23
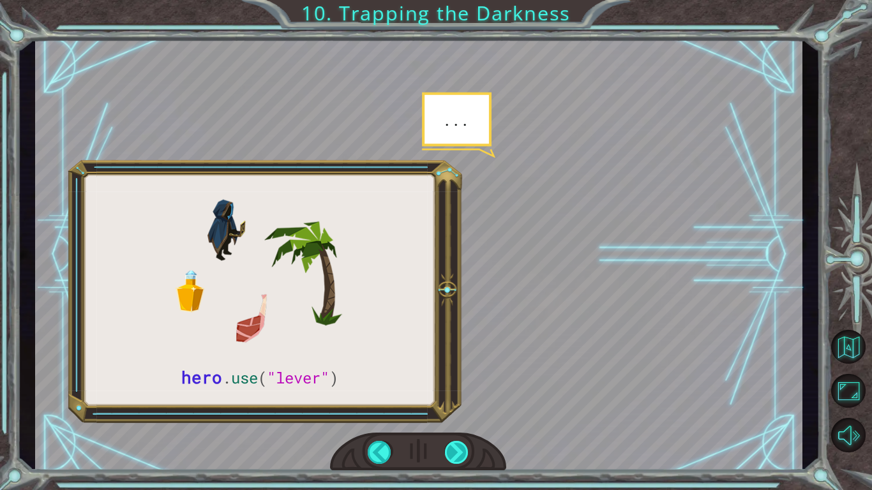
click at [456, 412] on div at bounding box center [457, 452] width 24 height 23
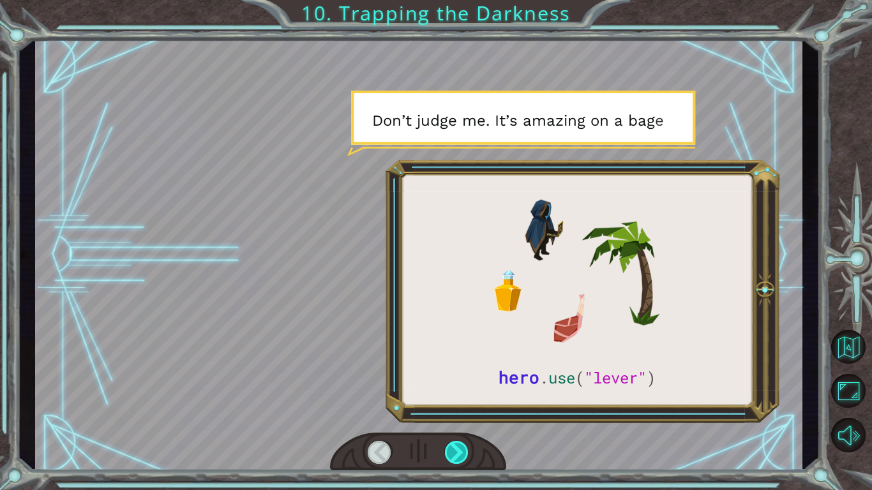
click at [456, 412] on div at bounding box center [457, 452] width 24 height 23
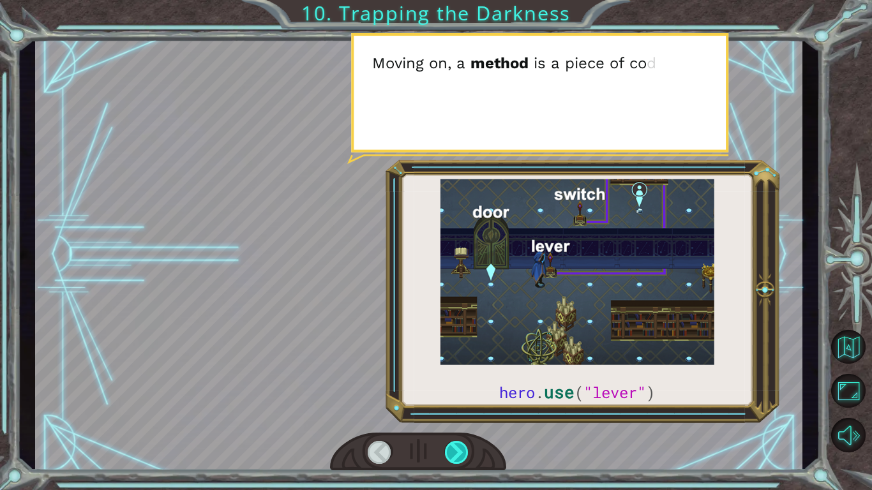
click at [456, 412] on div at bounding box center [457, 452] width 24 height 23
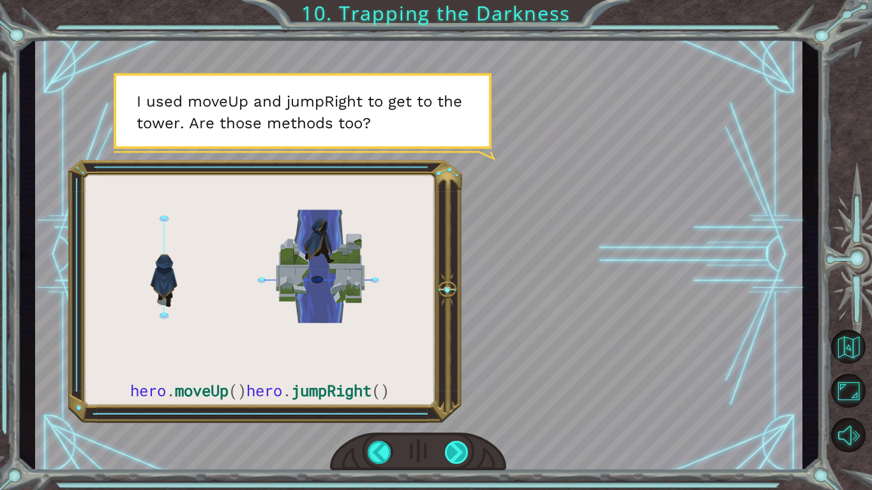
click at [456, 412] on div at bounding box center [457, 452] width 24 height 23
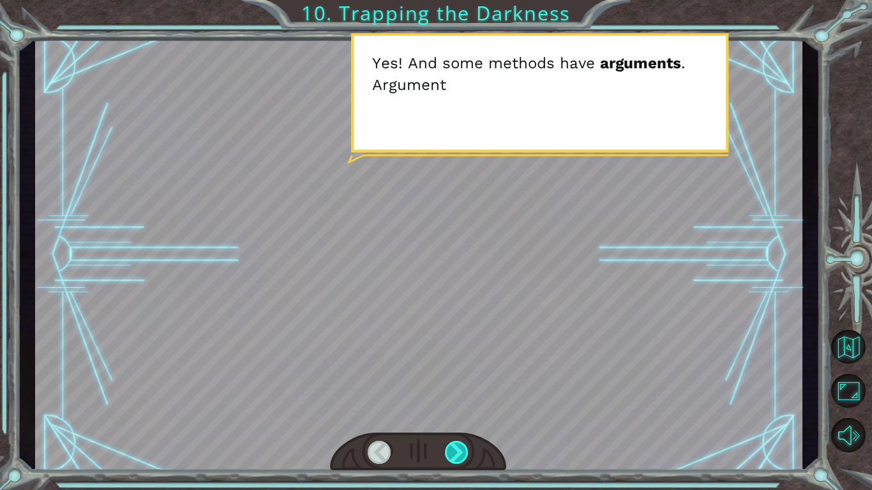
click at [456, 412] on div at bounding box center [457, 452] width 24 height 23
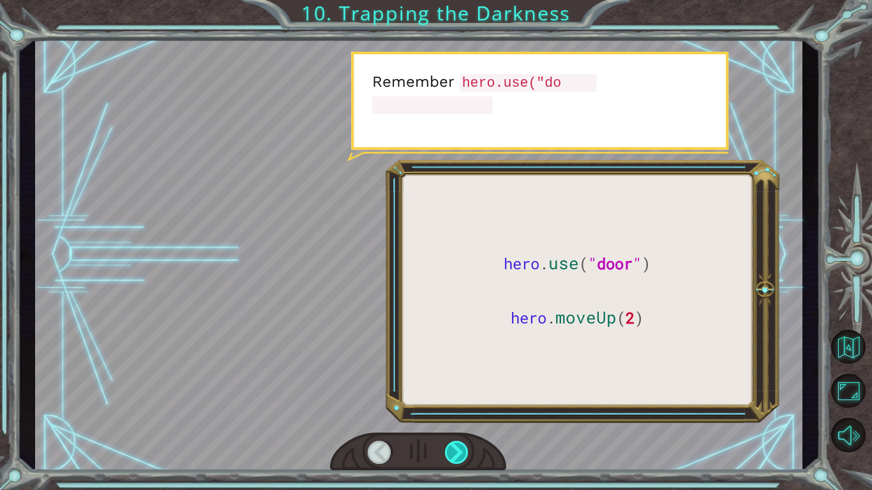
click at [456, 412] on div at bounding box center [457, 452] width 24 height 23
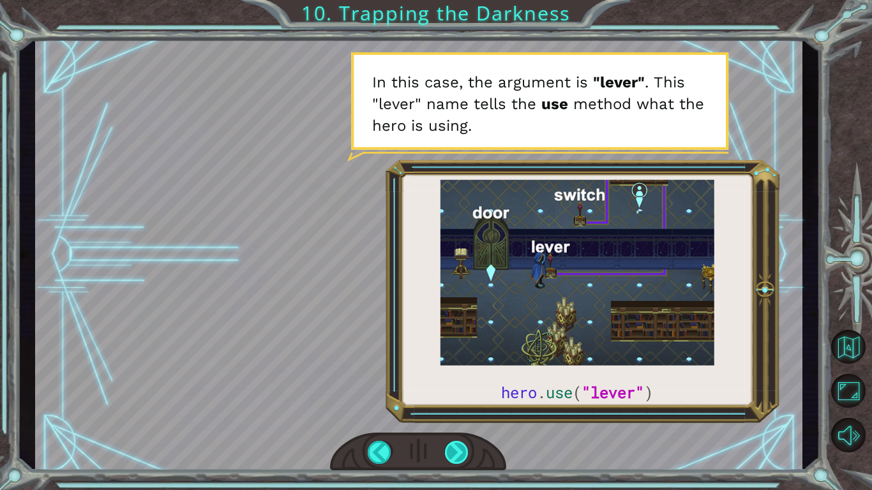
click at [456, 412] on div at bounding box center [457, 452] width 24 height 23
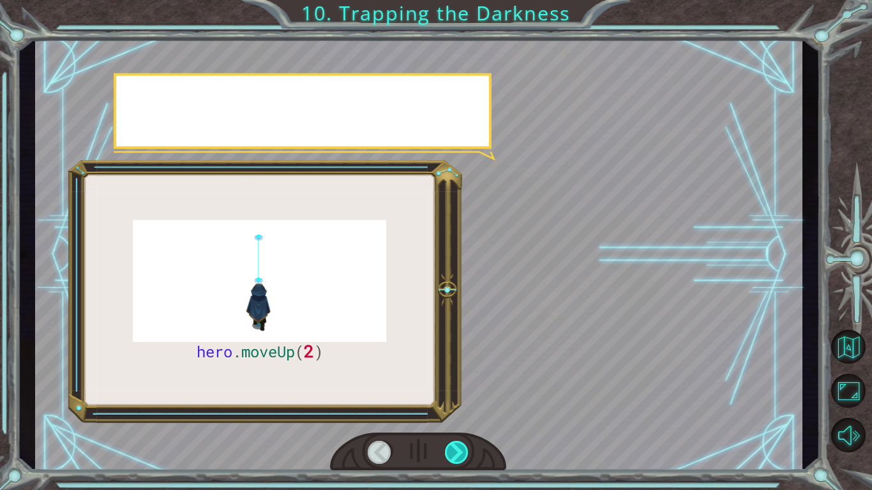
click at [456, 412] on div at bounding box center [457, 452] width 24 height 23
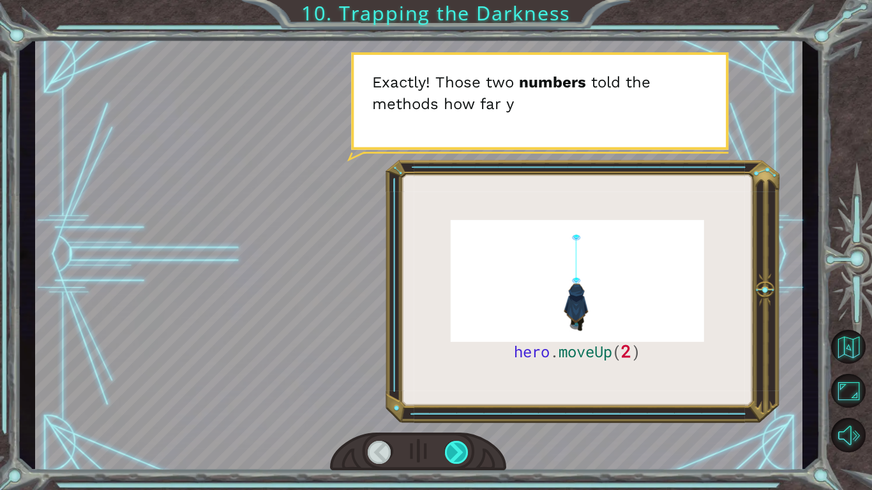
click at [456, 412] on div at bounding box center [457, 452] width 24 height 23
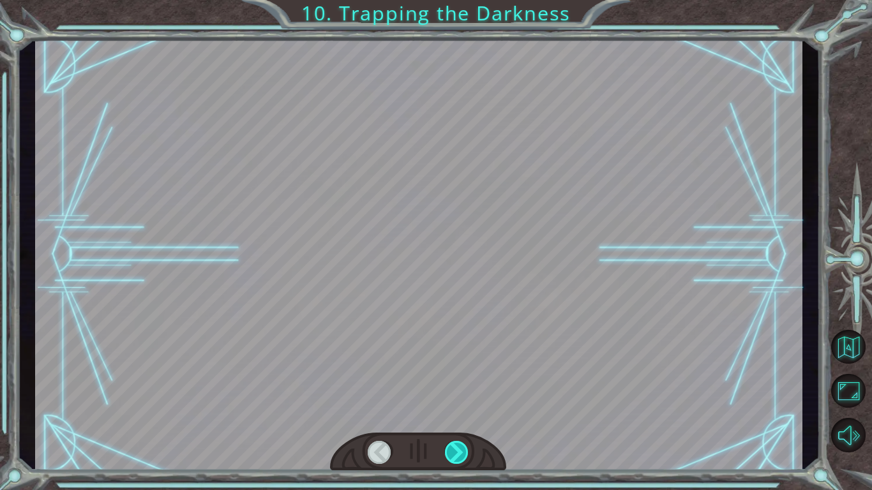
click at [456, 412] on div at bounding box center [457, 452] width 24 height 23
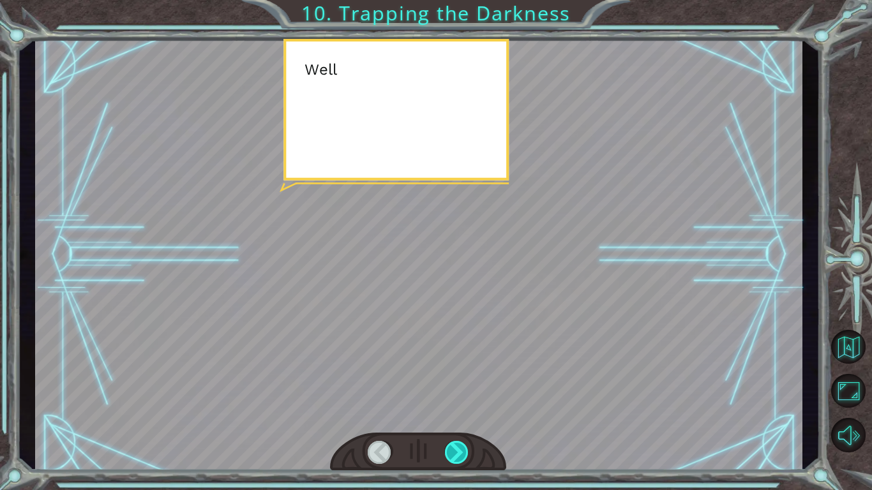
click at [456, 412] on div at bounding box center [457, 452] width 24 height 23
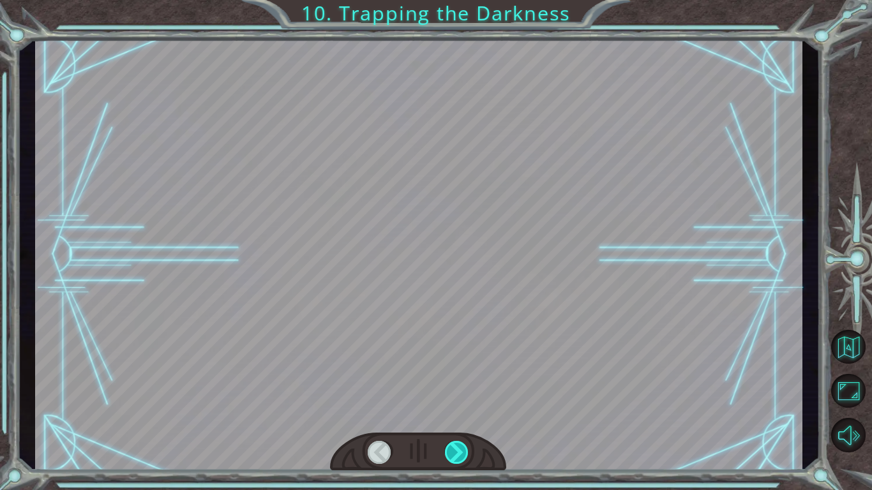
click at [456, 412] on div at bounding box center [457, 452] width 24 height 23
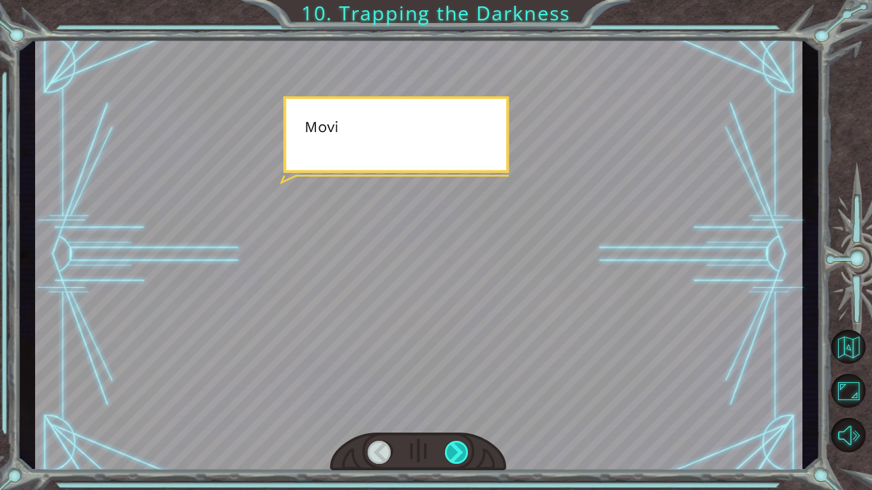
click at [456, 412] on div at bounding box center [457, 452] width 24 height 23
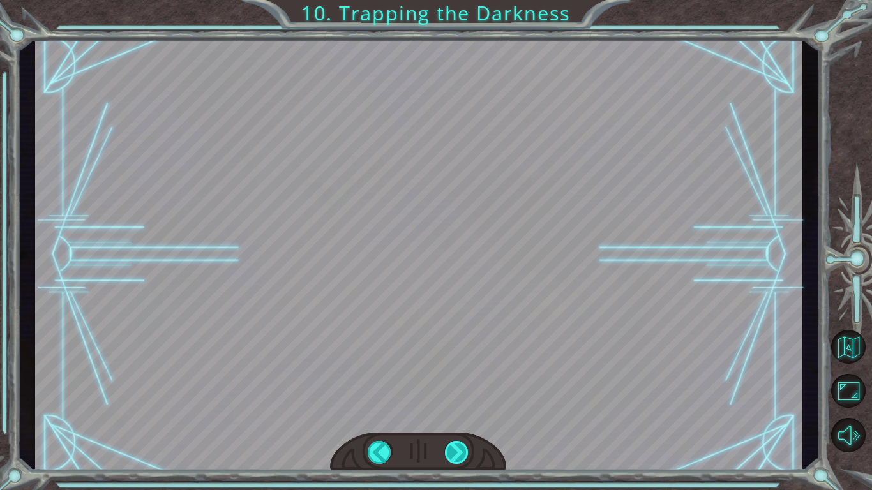
click at [456, 412] on div at bounding box center [457, 452] width 24 height 23
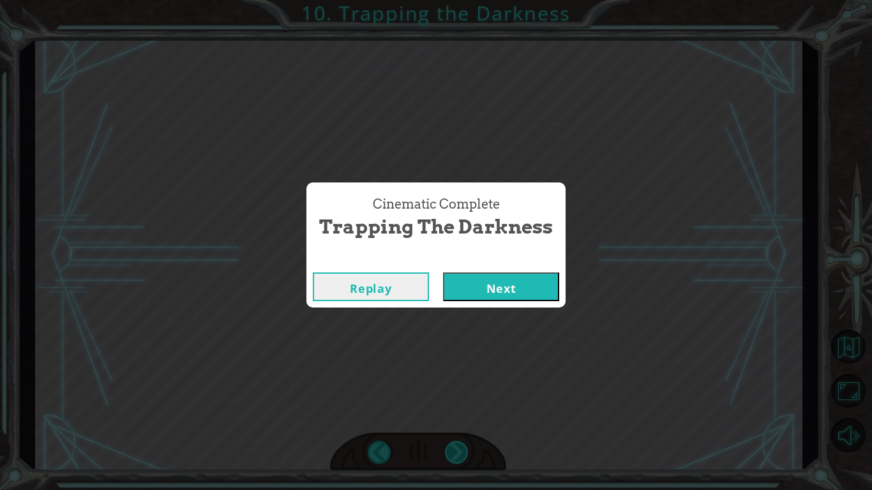
click at [456, 412] on div "Cinematic Complete Trapping the Darkness Replay Next" at bounding box center [436, 245] width 872 height 490
click at [520, 412] on div "Cinematic Complete Trapping the Darkness Replay Next" at bounding box center [436, 245] width 872 height 490
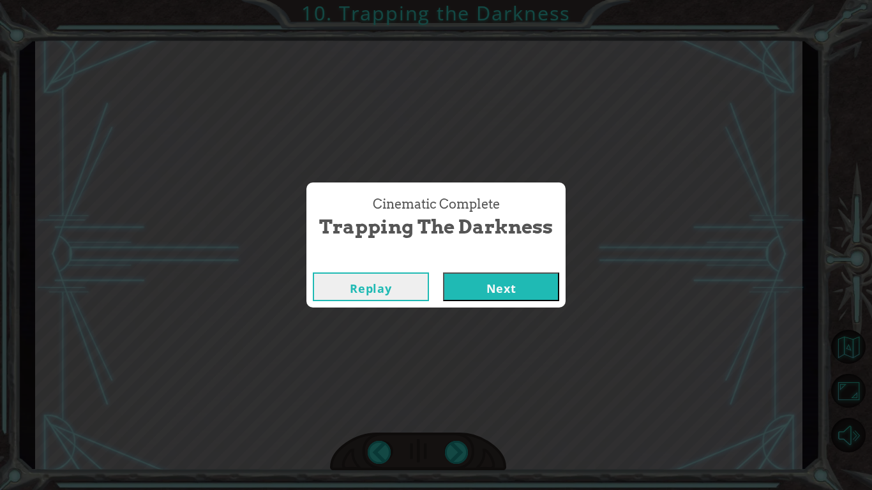
click at [520, 412] on div "Cinematic Complete Trapping the Darkness Replay Next" at bounding box center [436, 245] width 872 height 490
click at [479, 292] on button "Next" at bounding box center [501, 287] width 116 height 29
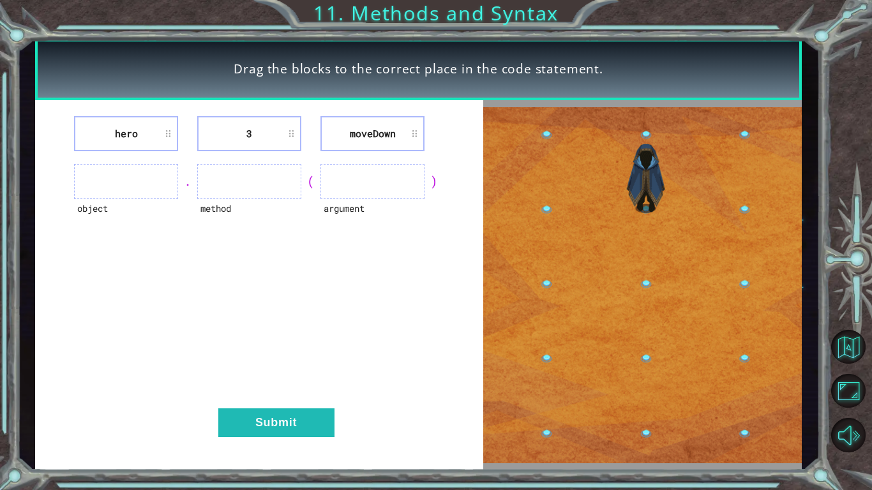
click at [173, 187] on ul at bounding box center [126, 181] width 104 height 35
click at [249, 406] on div "hero 3 [GEOGRAPHIC_DATA] object . method ( argument ) Submit" at bounding box center [259, 285] width 448 height 371
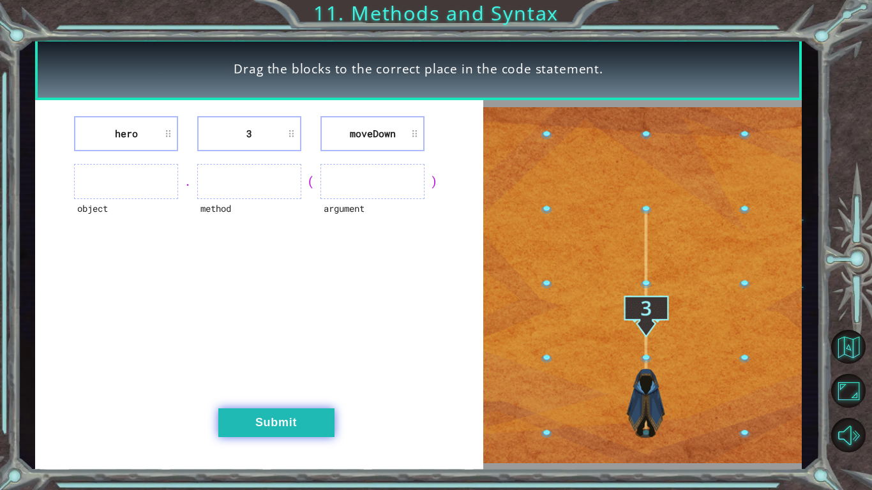
click at [273, 412] on button "Submit" at bounding box center [276, 423] width 116 height 29
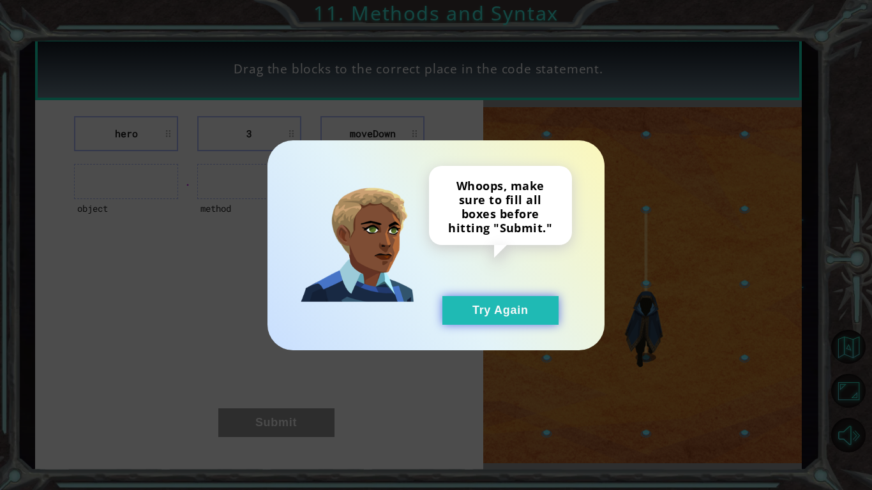
click at [488, 305] on button "Try Again" at bounding box center [500, 310] width 116 height 29
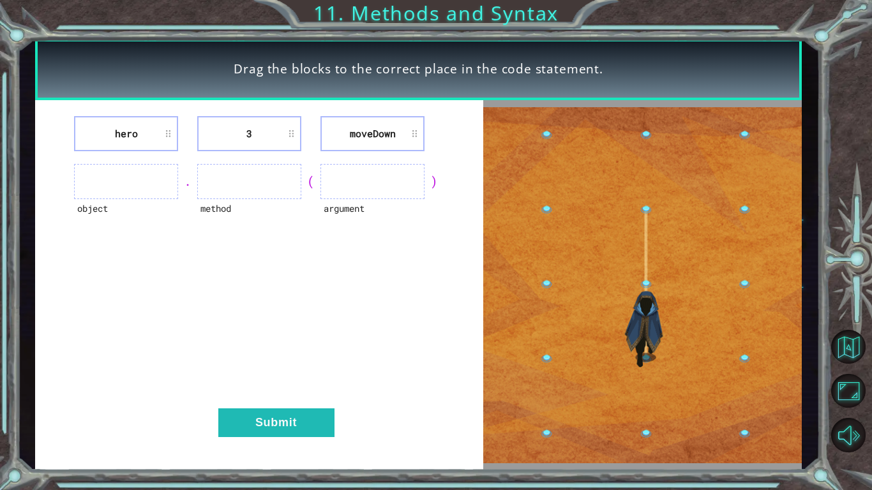
click at [400, 176] on ul at bounding box center [372, 181] width 104 height 35
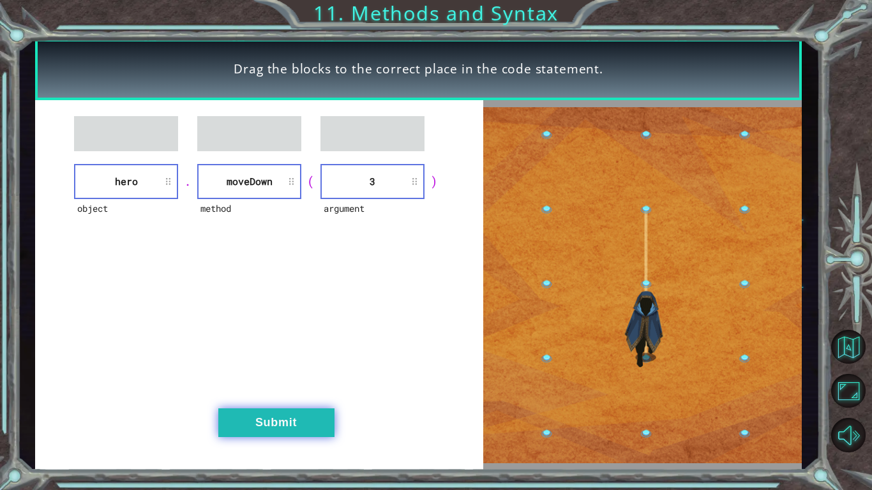
click at [271, 412] on button "Submit" at bounding box center [276, 423] width 116 height 29
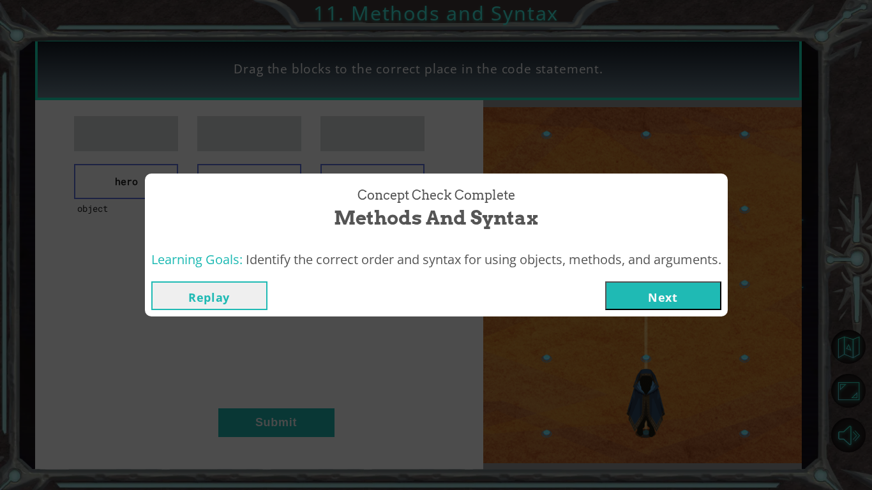
click at [702, 301] on button "Next" at bounding box center [663, 296] width 116 height 29
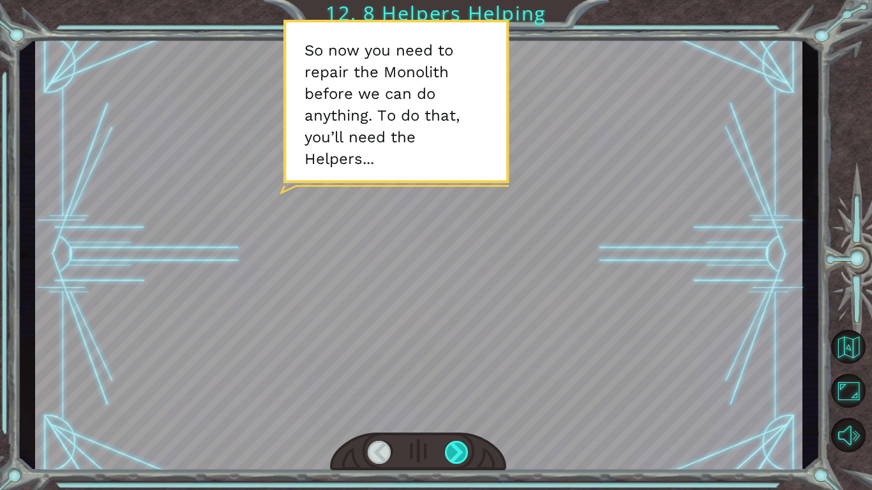
click at [462, 412] on div at bounding box center [457, 452] width 24 height 23
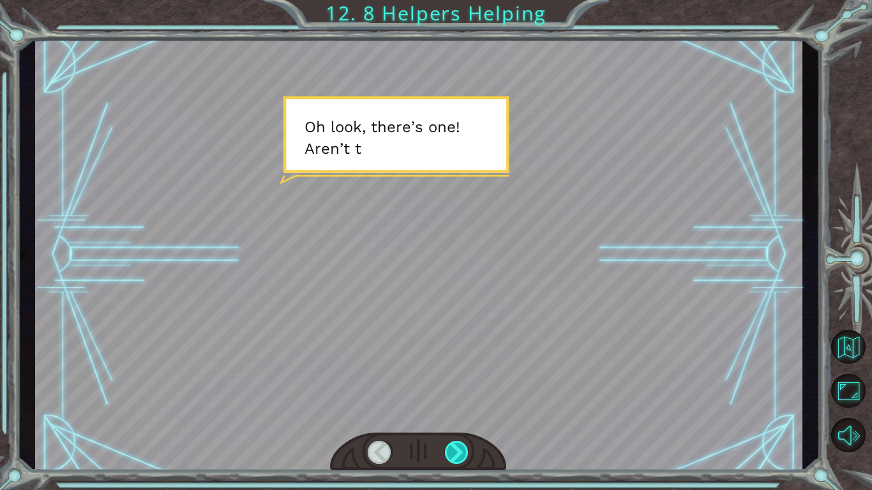
click at [461, 412] on div at bounding box center [457, 452] width 24 height 23
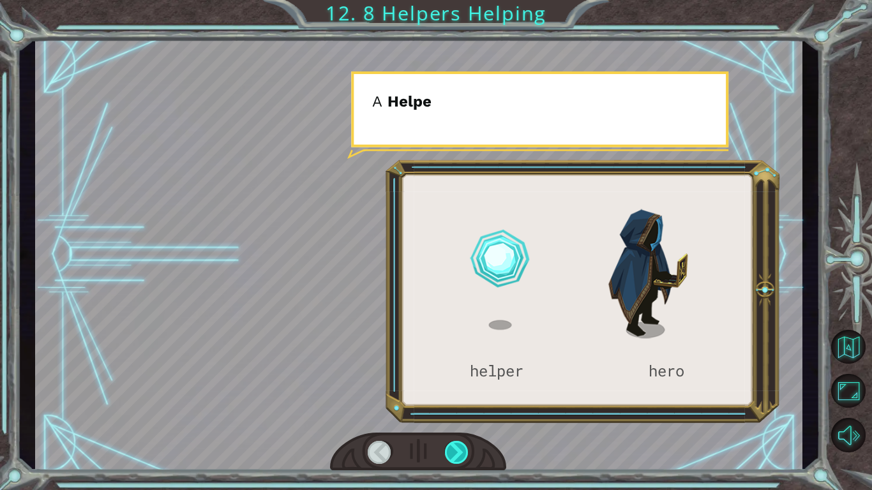
click at [461, 412] on div at bounding box center [457, 452] width 24 height 23
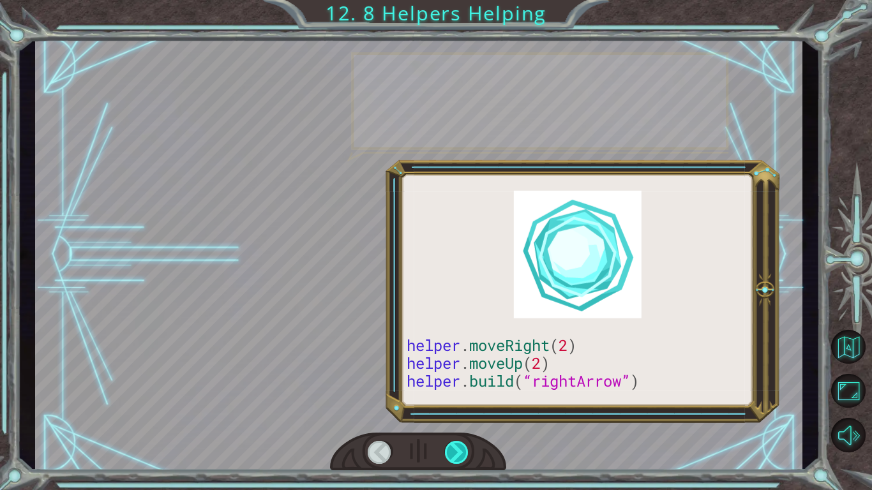
click at [461, 412] on div at bounding box center [457, 452] width 24 height 23
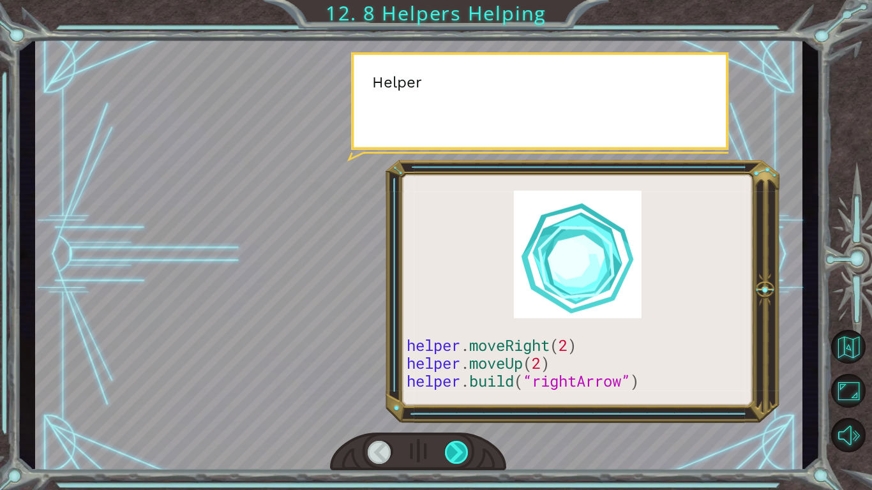
click at [461, 412] on div at bounding box center [457, 452] width 24 height 23
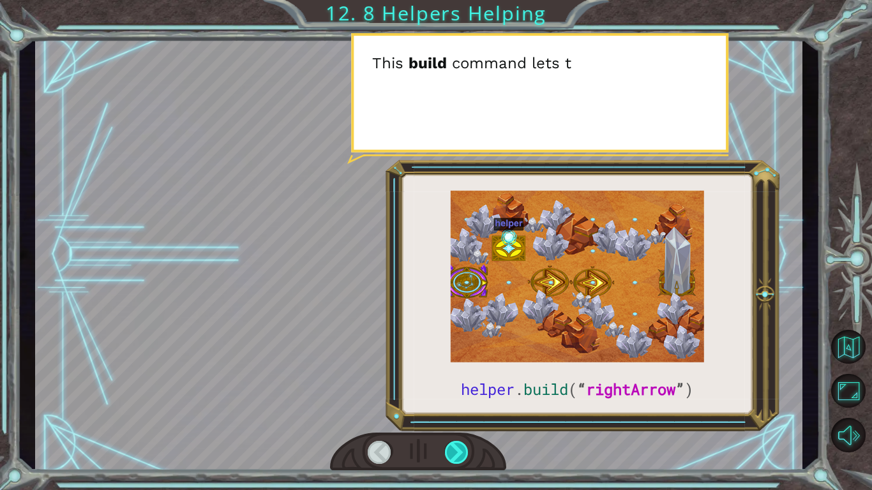
click at [461, 412] on div at bounding box center [457, 452] width 24 height 23
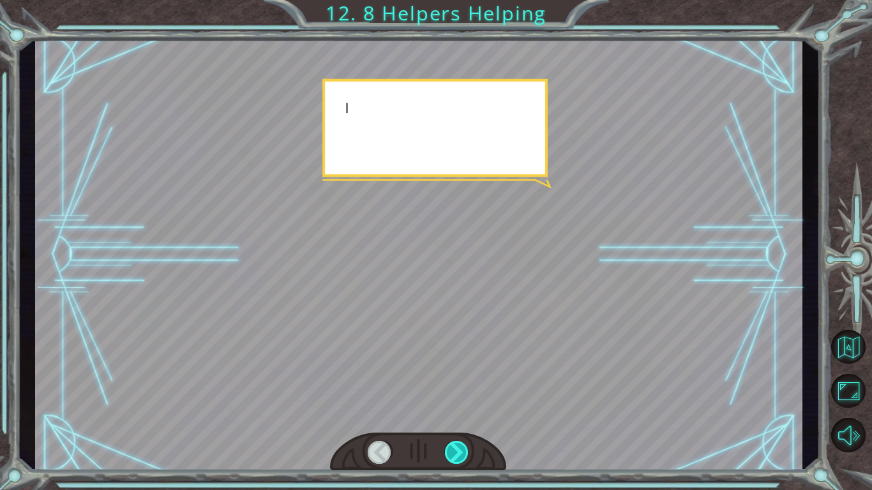
click at [461, 412] on div at bounding box center [457, 452] width 24 height 23
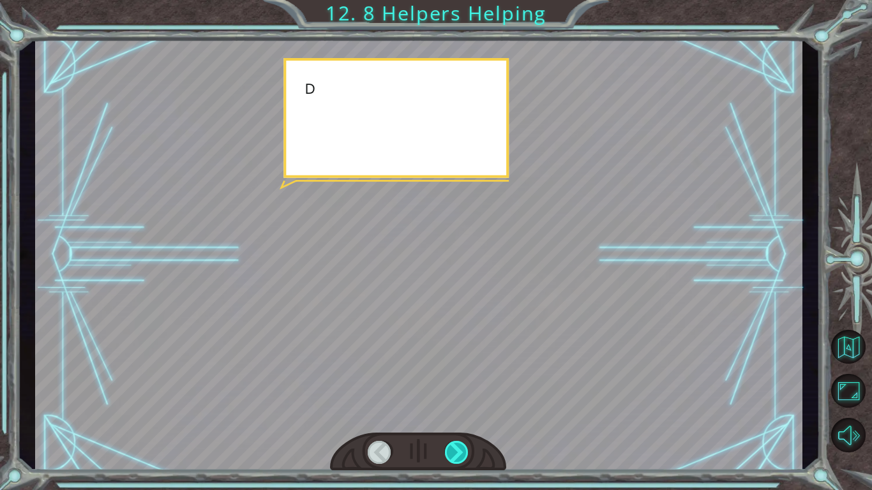
click at [461, 412] on div at bounding box center [457, 452] width 24 height 23
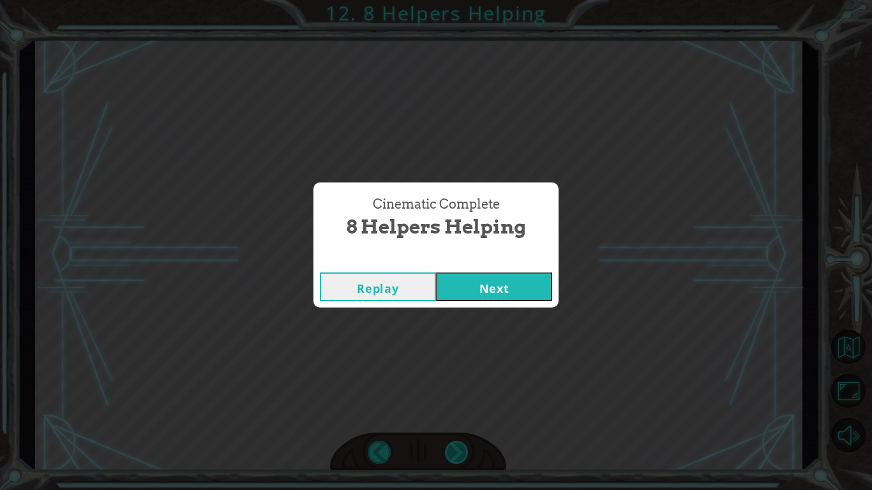
click at [461, 412] on div "Cinematic Complete 8 Helpers Helping Replay Next" at bounding box center [436, 245] width 872 height 490
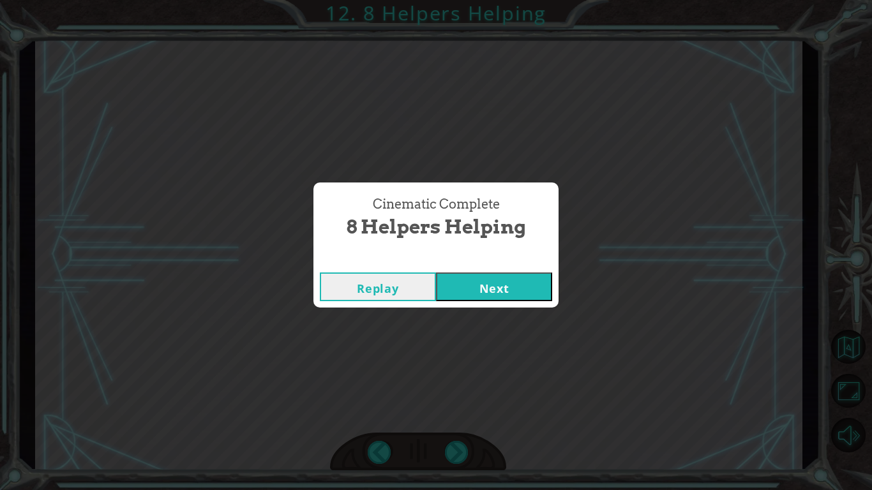
click at [445, 285] on button "Next" at bounding box center [494, 287] width 116 height 29
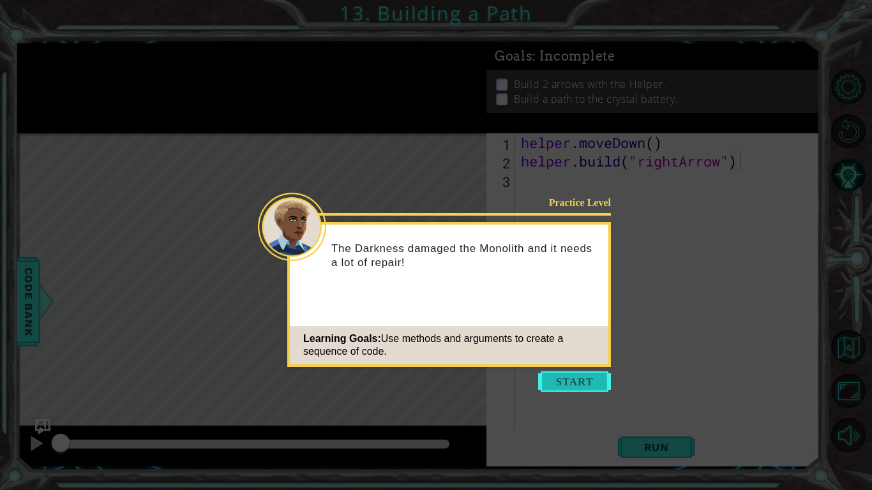
click at [555, 382] on button "Start" at bounding box center [574, 382] width 73 height 20
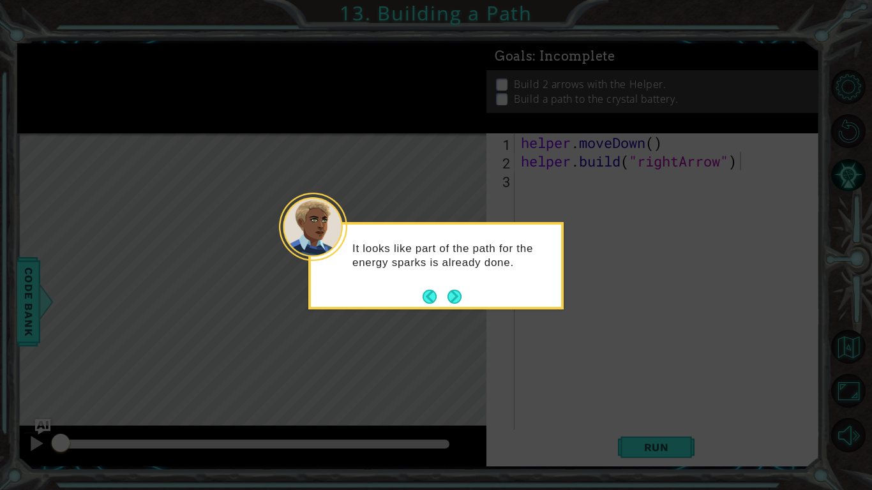
click at [462, 294] on div "It looks like part of the path for the energy sparks is already done." at bounding box center [436, 262] width 250 height 64
click at [461, 294] on button "Next" at bounding box center [455, 297] width 15 height 15
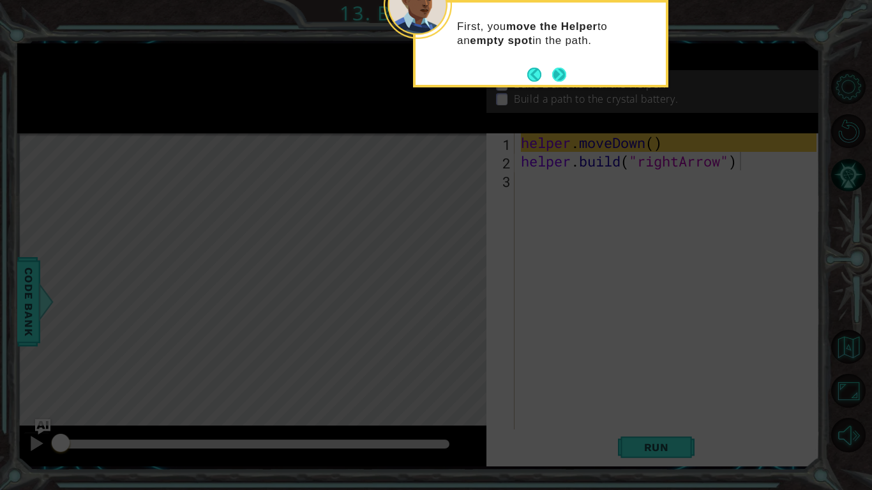
click at [564, 73] on button "Next" at bounding box center [559, 74] width 20 height 20
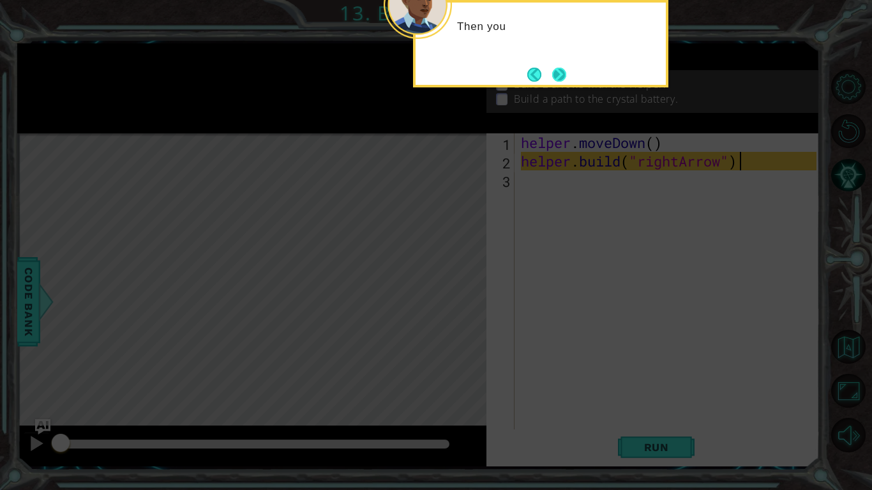
click at [566, 74] on button "Next" at bounding box center [559, 74] width 15 height 15
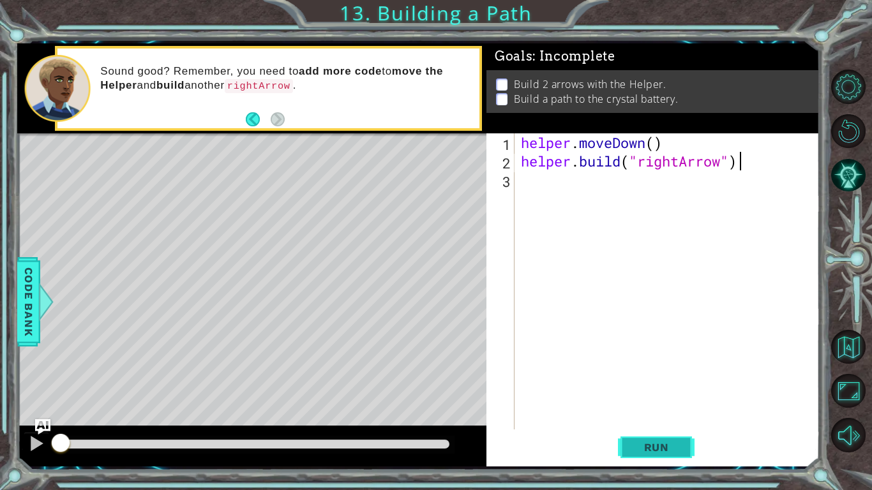
click at [655, 412] on span "Run" at bounding box center [656, 447] width 50 height 13
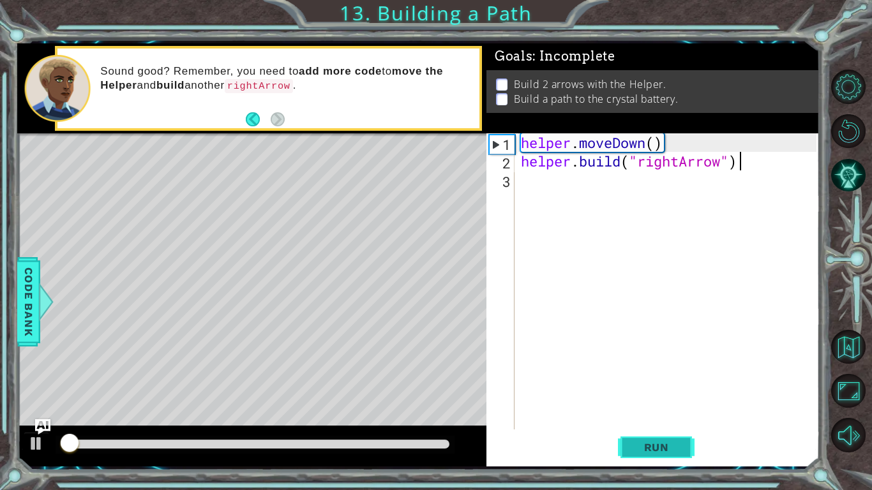
click at [655, 412] on span "Run" at bounding box center [656, 447] width 50 height 13
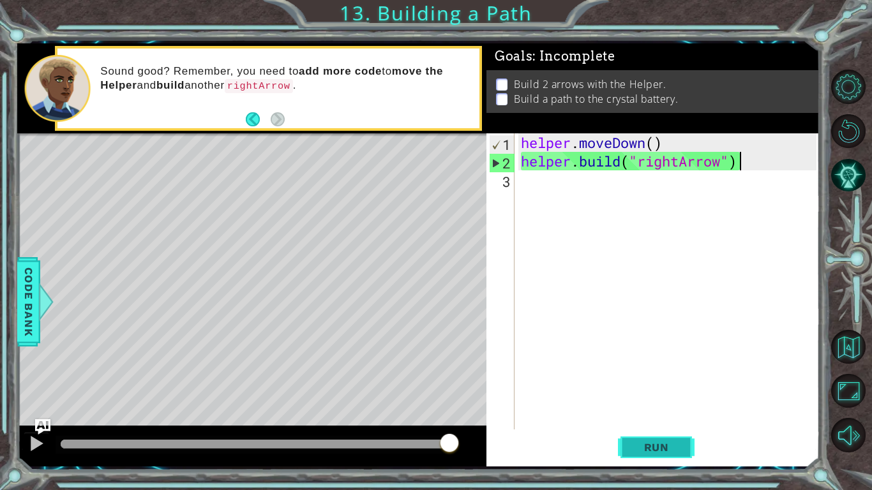
click at [655, 412] on span "Run" at bounding box center [656, 447] width 50 height 13
click at [656, 412] on span "Run" at bounding box center [656, 447] width 50 height 13
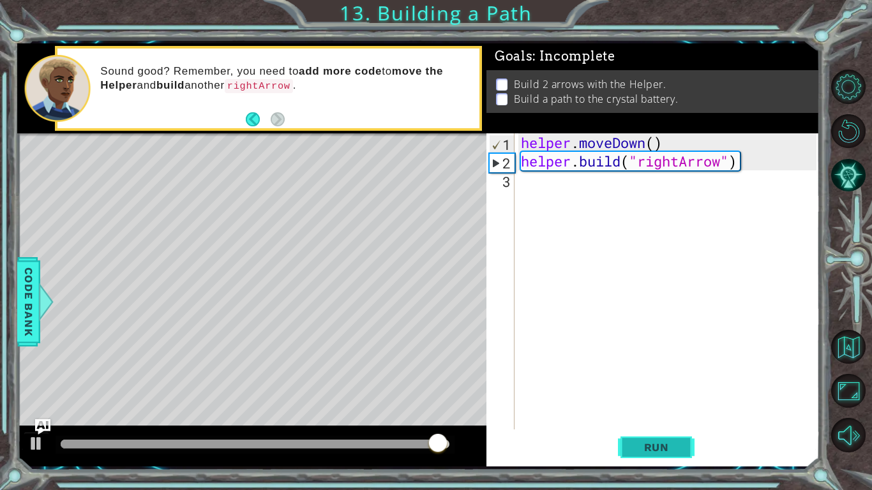
click at [624, 412] on button "Run" at bounding box center [656, 447] width 77 height 33
click at [559, 190] on div "helper . moveDown ( ) helper . build ( "rightArrow" )" at bounding box center [670, 299] width 305 height 333
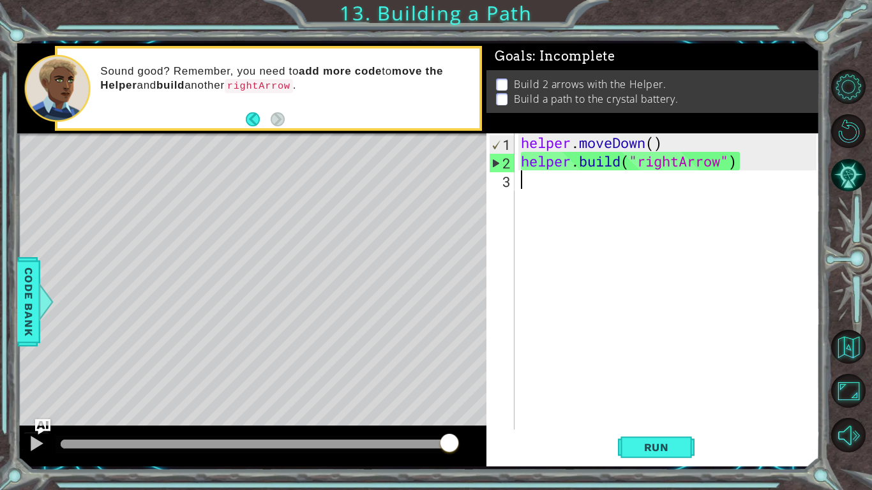
click at [294, 310] on div "Level Map" at bounding box center [312, 321] width 590 height 376
click at [545, 178] on div "helper . moveDown ( ) helper . build ( "rightArrow" )" at bounding box center [670, 299] width 305 height 333
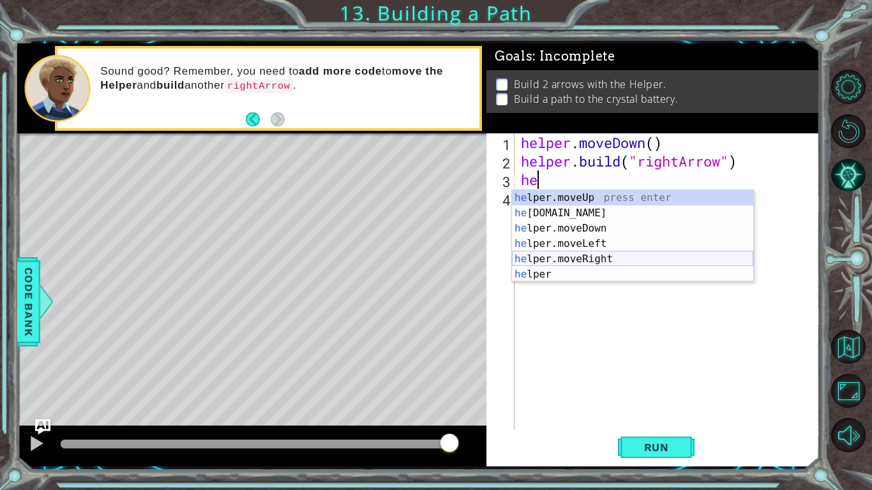
click at [571, 261] on div "he lper.moveUp press enter he [DOMAIN_NAME] press enter he lper.moveDown press …" at bounding box center [632, 251] width 241 height 123
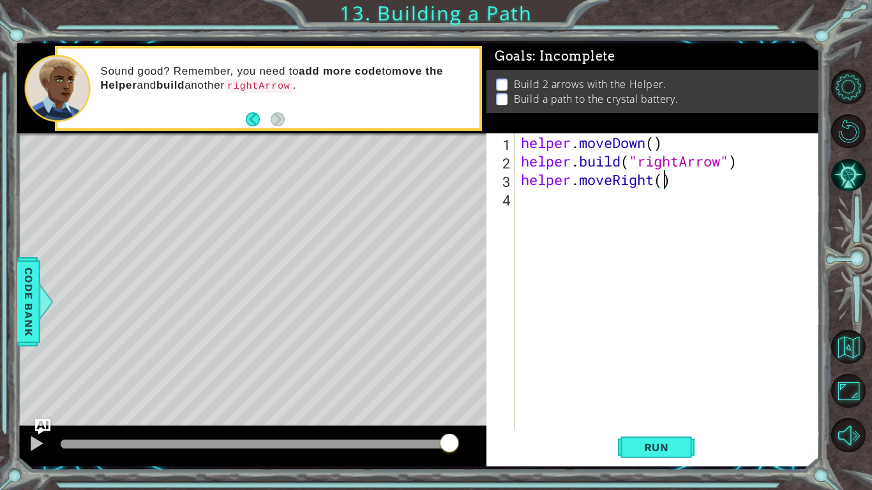
scroll to position [0, 6]
type textarea "helper.moveRight(3)"
click at [660, 412] on span "Run" at bounding box center [656, 447] width 50 height 13
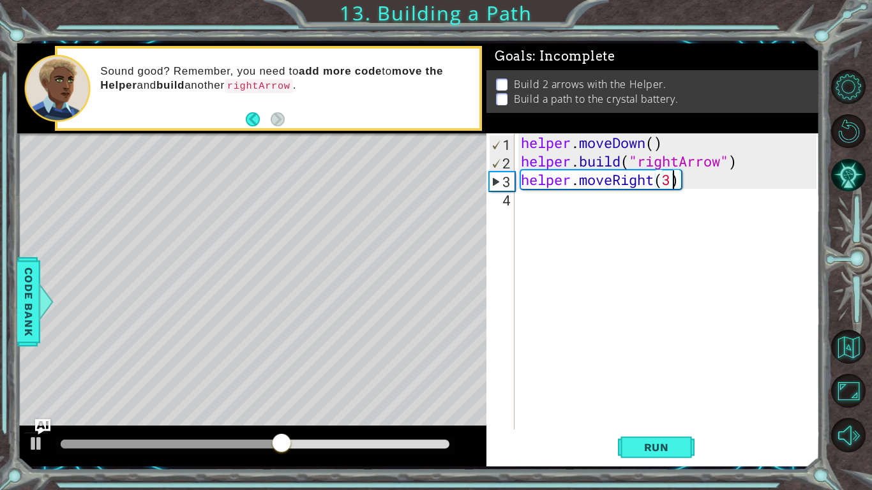
click at [639, 222] on div "helper . moveDown ( ) helper . build ( "rightArrow" ) helper . moveRight ( 3 )" at bounding box center [670, 299] width 305 height 333
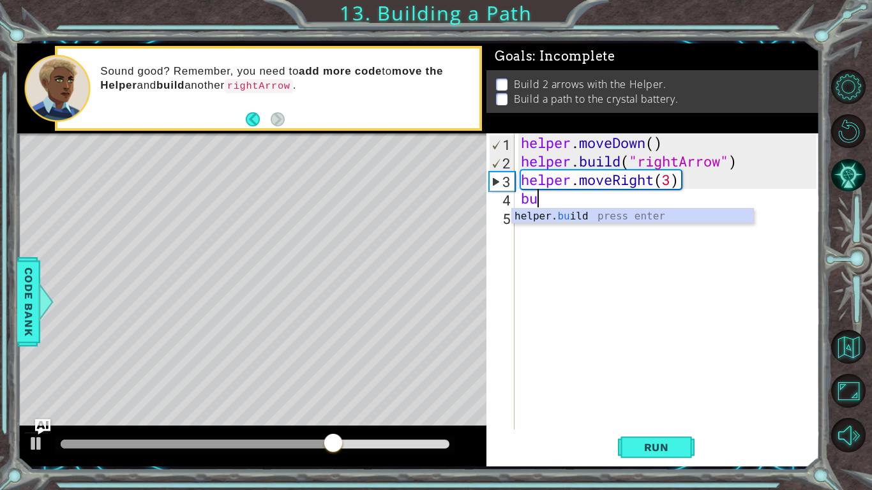
type textarea "b"
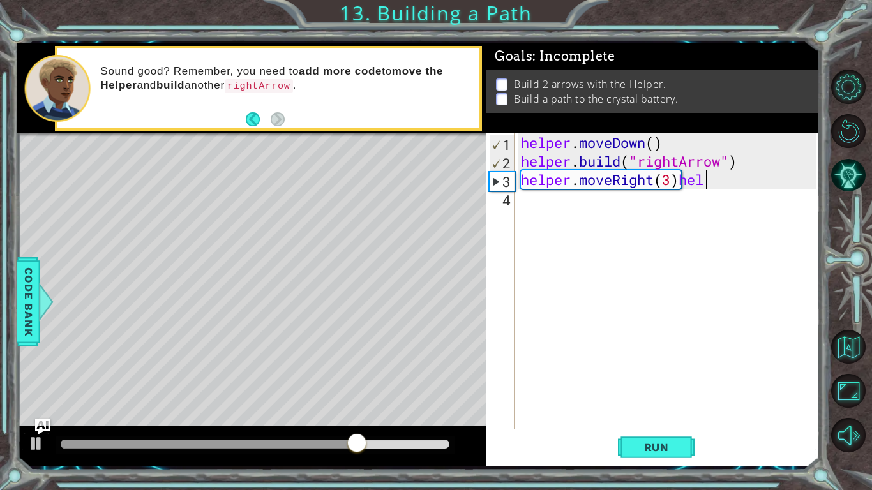
scroll to position [0, 8]
type textarea "helper.moveRight(3)"
click at [620, 215] on div "helper . moveDown ( ) helper . build ( "rightArrow" ) helper . moveRight ( 3 )" at bounding box center [670, 299] width 305 height 333
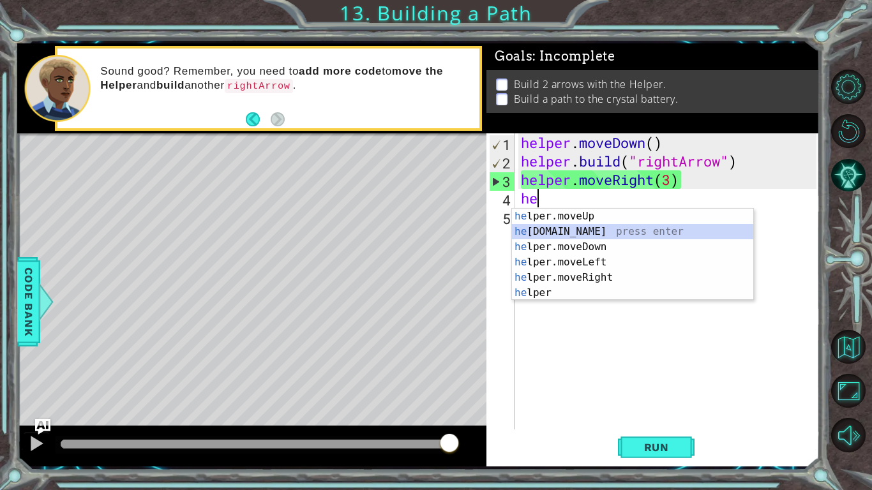
click at [597, 231] on div "he lper.moveUp press enter he [DOMAIN_NAME] press enter he lper.moveDown press …" at bounding box center [632, 270] width 241 height 123
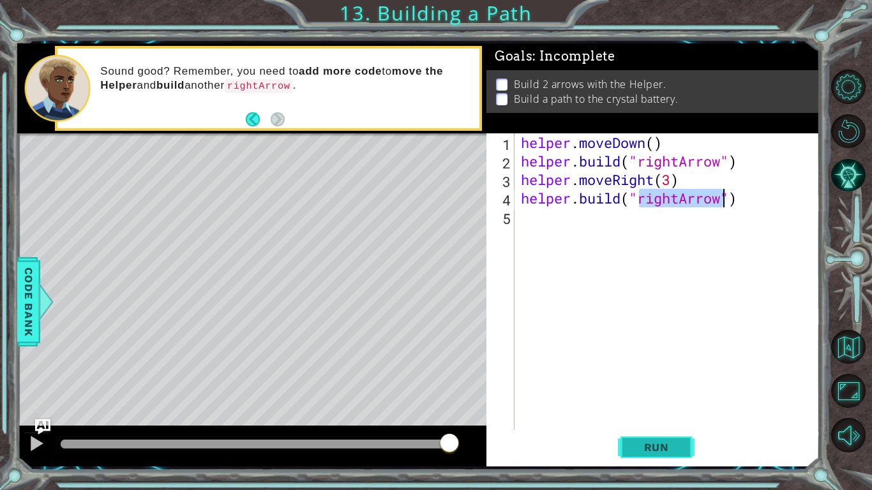
type textarea "[DOMAIN_NAME]("rightArrow")"
click at [630, 412] on button "Run" at bounding box center [656, 447] width 77 height 33
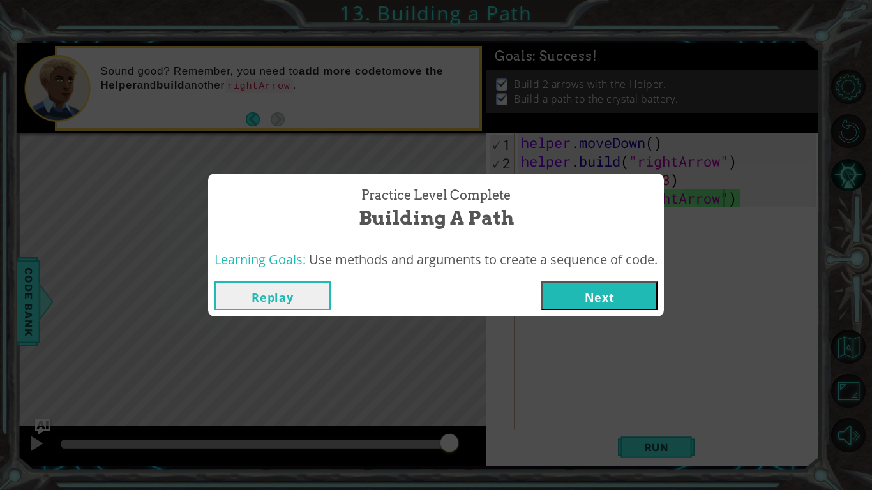
click at [575, 306] on button "Next" at bounding box center [599, 296] width 116 height 29
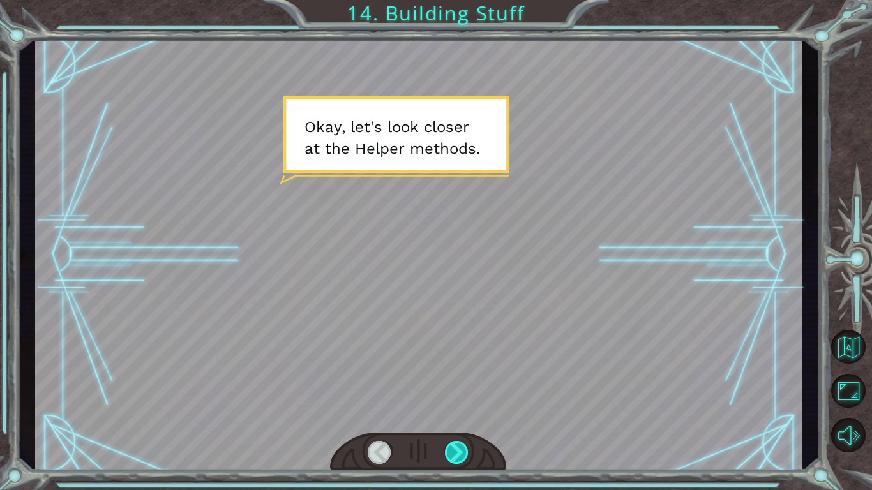
click at [453, 412] on div at bounding box center [457, 452] width 24 height 23
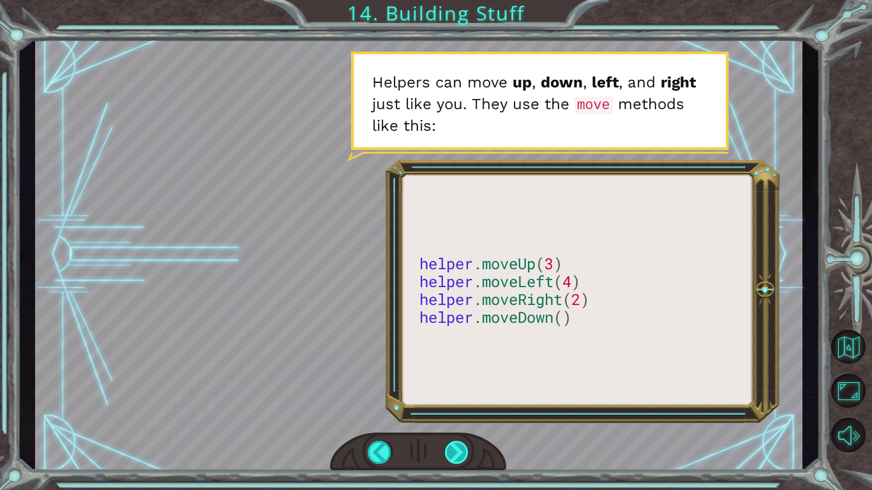
click at [459, 412] on div at bounding box center [457, 452] width 24 height 23
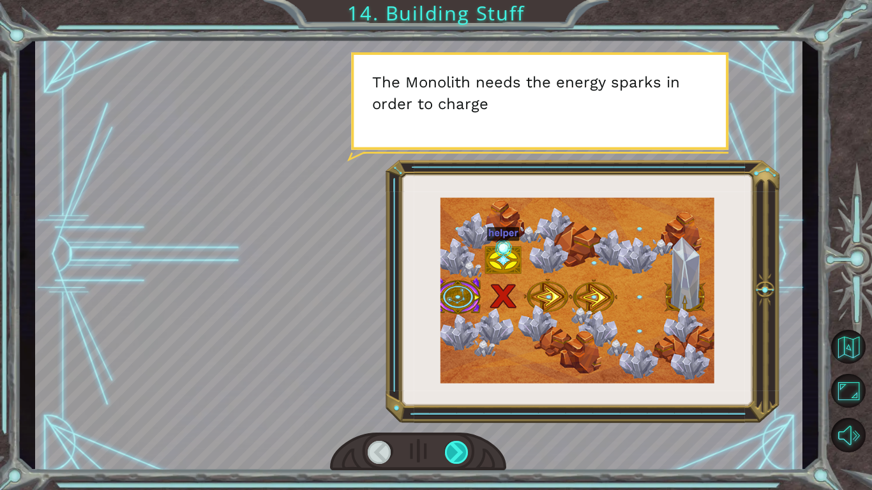
click at [458, 412] on div at bounding box center [457, 452] width 24 height 23
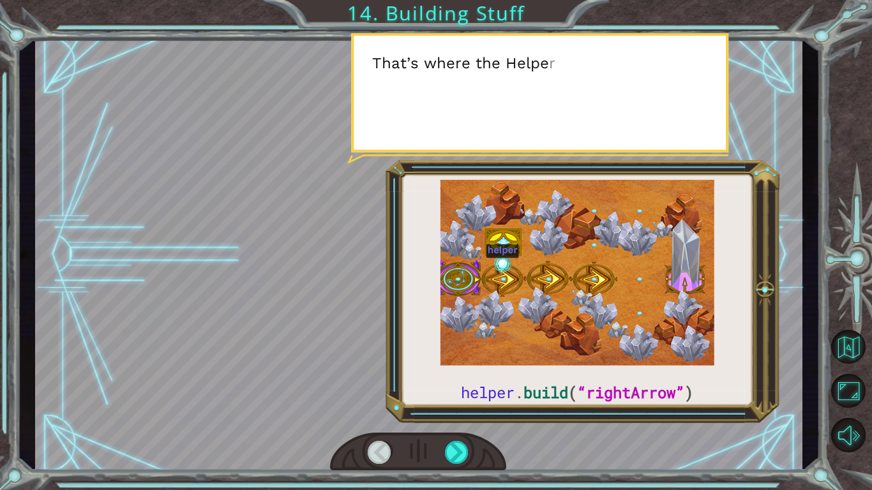
click at [460, 412] on div at bounding box center [418, 452] width 176 height 39
click at [458, 412] on div at bounding box center [457, 452] width 24 height 23
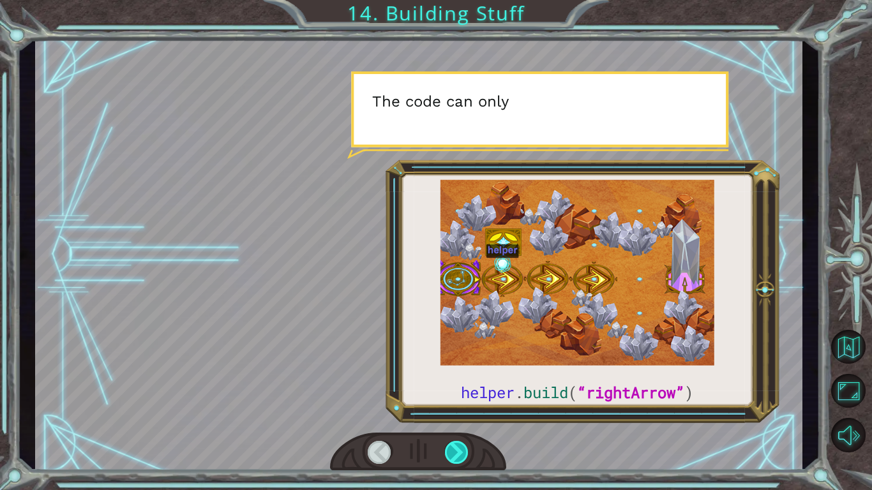
click at [458, 412] on div at bounding box center [457, 452] width 24 height 23
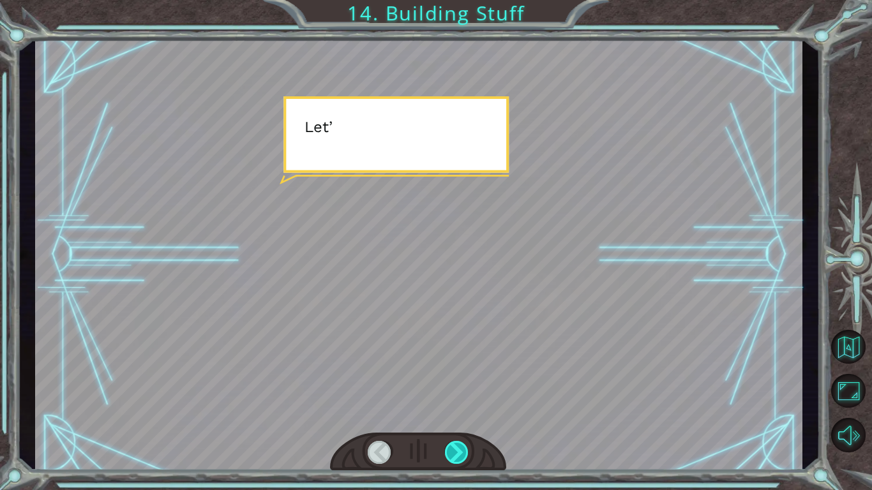
click at [458, 412] on div at bounding box center [457, 452] width 24 height 23
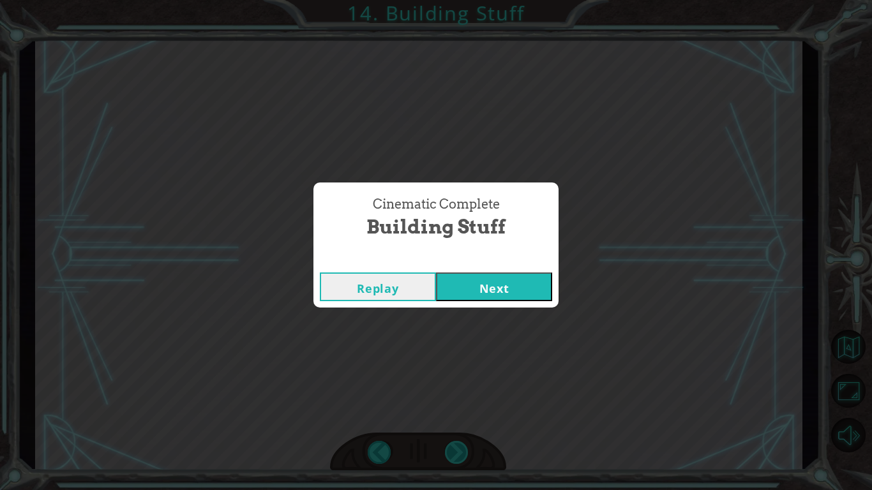
click at [458, 412] on div "Cinematic Complete Building Stuff Replay Next" at bounding box center [436, 245] width 872 height 490
click at [459, 284] on button "Next" at bounding box center [494, 287] width 116 height 29
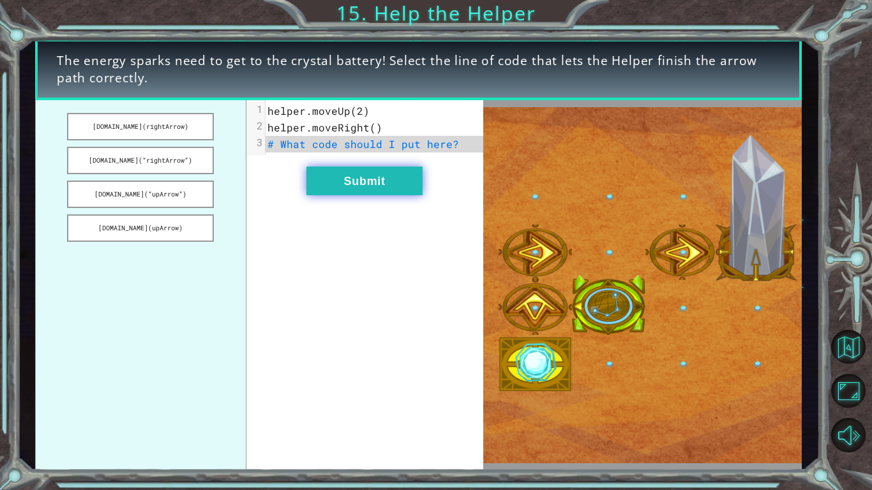
click at [378, 188] on button "Submit" at bounding box center [364, 181] width 116 height 29
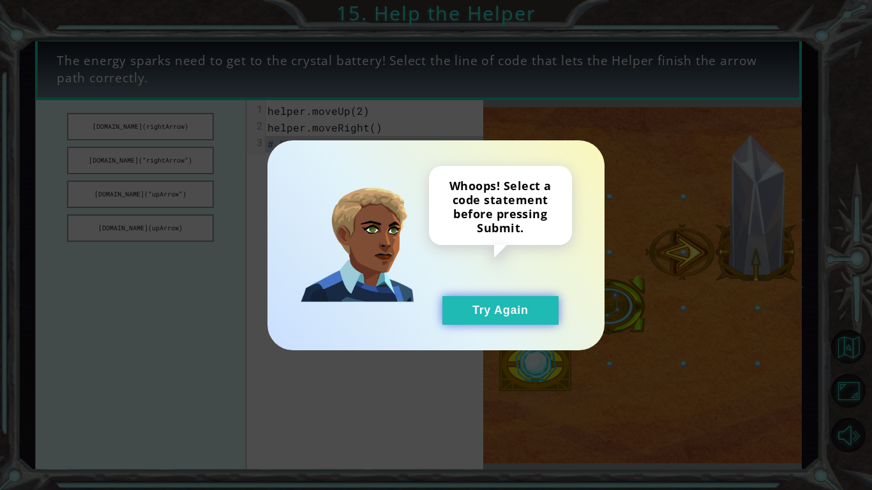
click at [461, 319] on button "Try Again" at bounding box center [500, 310] width 116 height 29
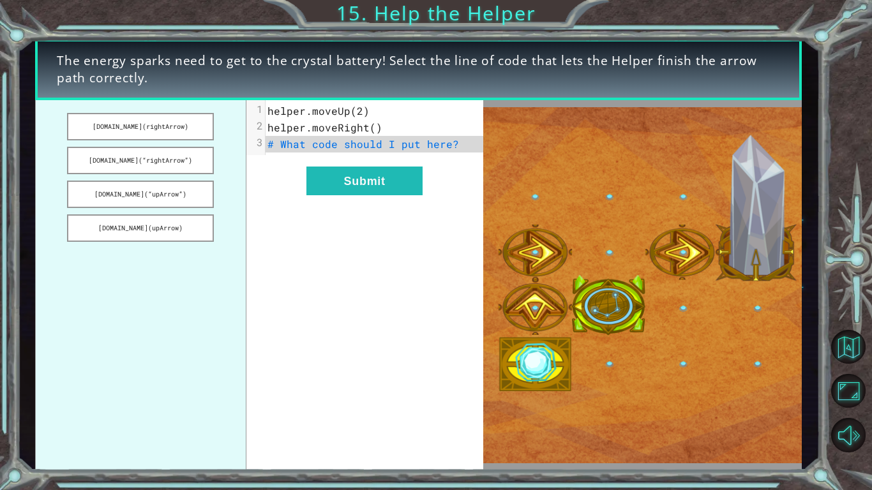
drag, startPoint x: 153, startPoint y: 158, endPoint x: 362, endPoint y: 134, distance: 210.1
click at [362, 134] on div "[DOMAIN_NAME](rightArrow) [DOMAIN_NAME](“rightArrow”) [DOMAIN_NAME](“upArrow”) …" at bounding box center [259, 285] width 448 height 371
drag, startPoint x: 197, startPoint y: 127, endPoint x: 139, endPoint y: 128, distance: 58.8
click at [139, 128] on button "[DOMAIN_NAME](rightArrow)" at bounding box center [140, 126] width 147 height 27
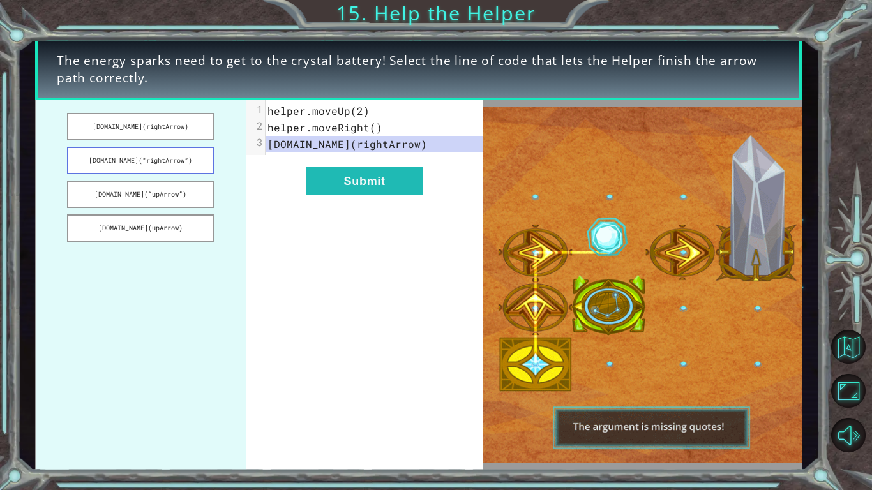
click at [181, 169] on button "[DOMAIN_NAME](“rightArrow”)" at bounding box center [140, 160] width 147 height 27
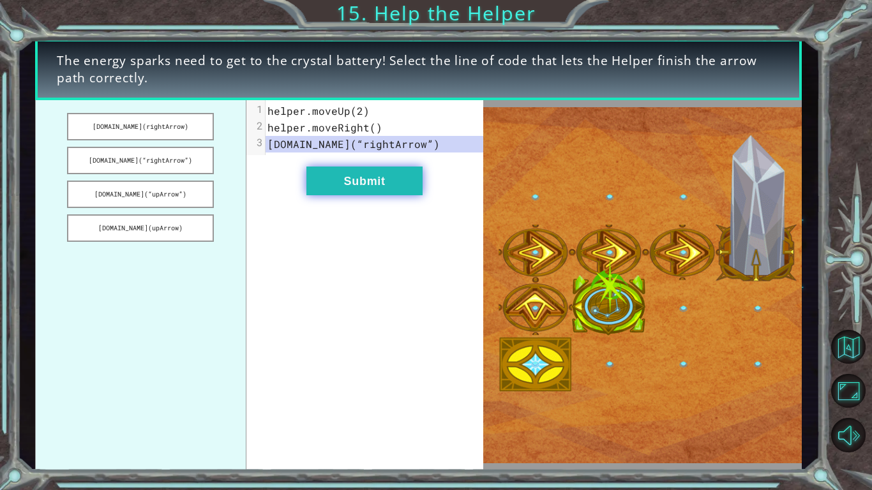
click at [333, 175] on button "Submit" at bounding box center [364, 181] width 116 height 29
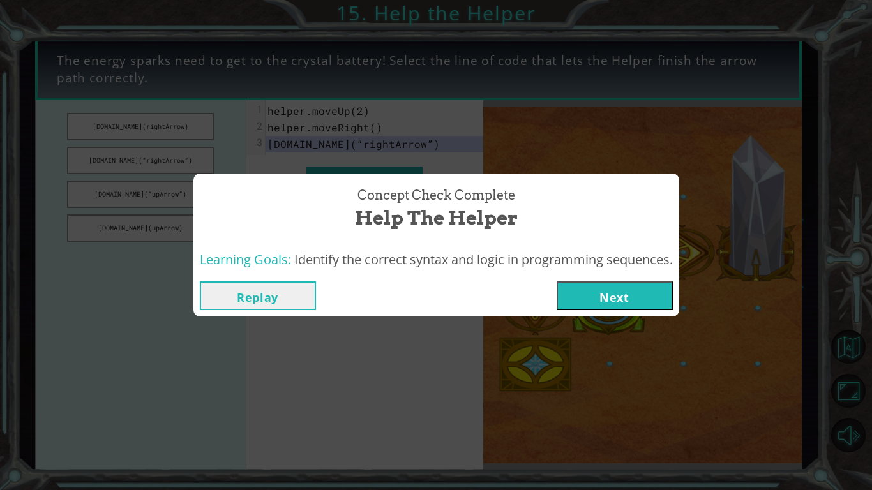
click at [617, 303] on button "Next" at bounding box center [615, 296] width 116 height 29
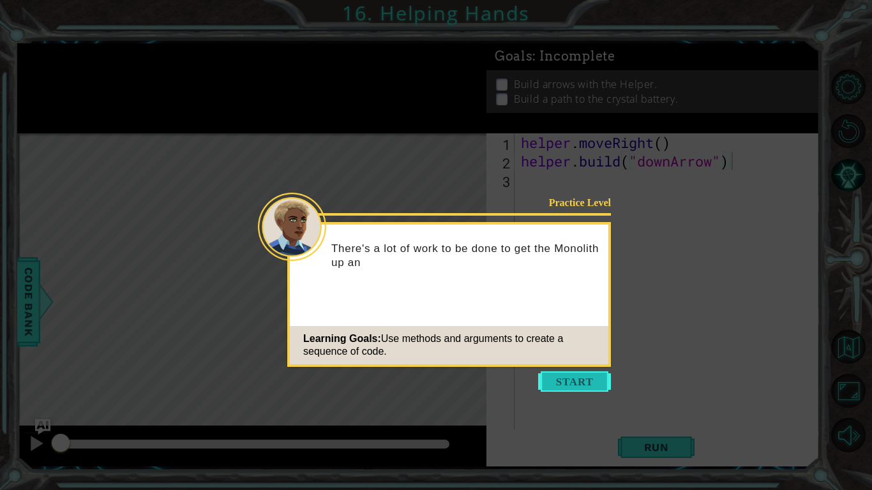
click at [551, 388] on button "Start" at bounding box center [574, 382] width 73 height 20
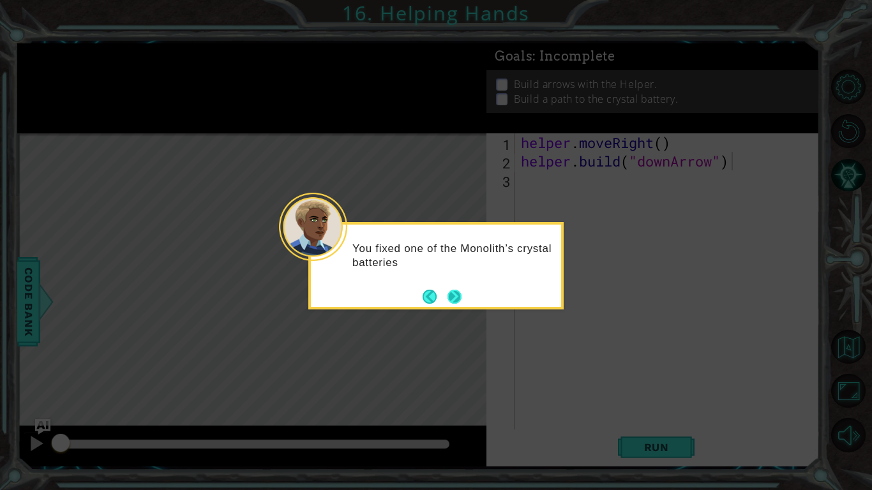
click at [449, 292] on button "Next" at bounding box center [454, 296] width 15 height 15
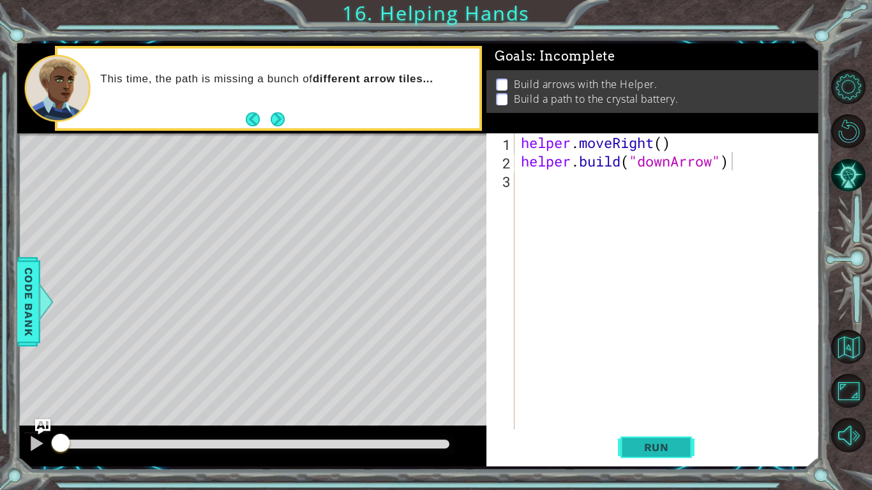
click at [633, 412] on button "Run" at bounding box center [656, 447] width 77 height 33
